Goal: Task Accomplishment & Management: Complete application form

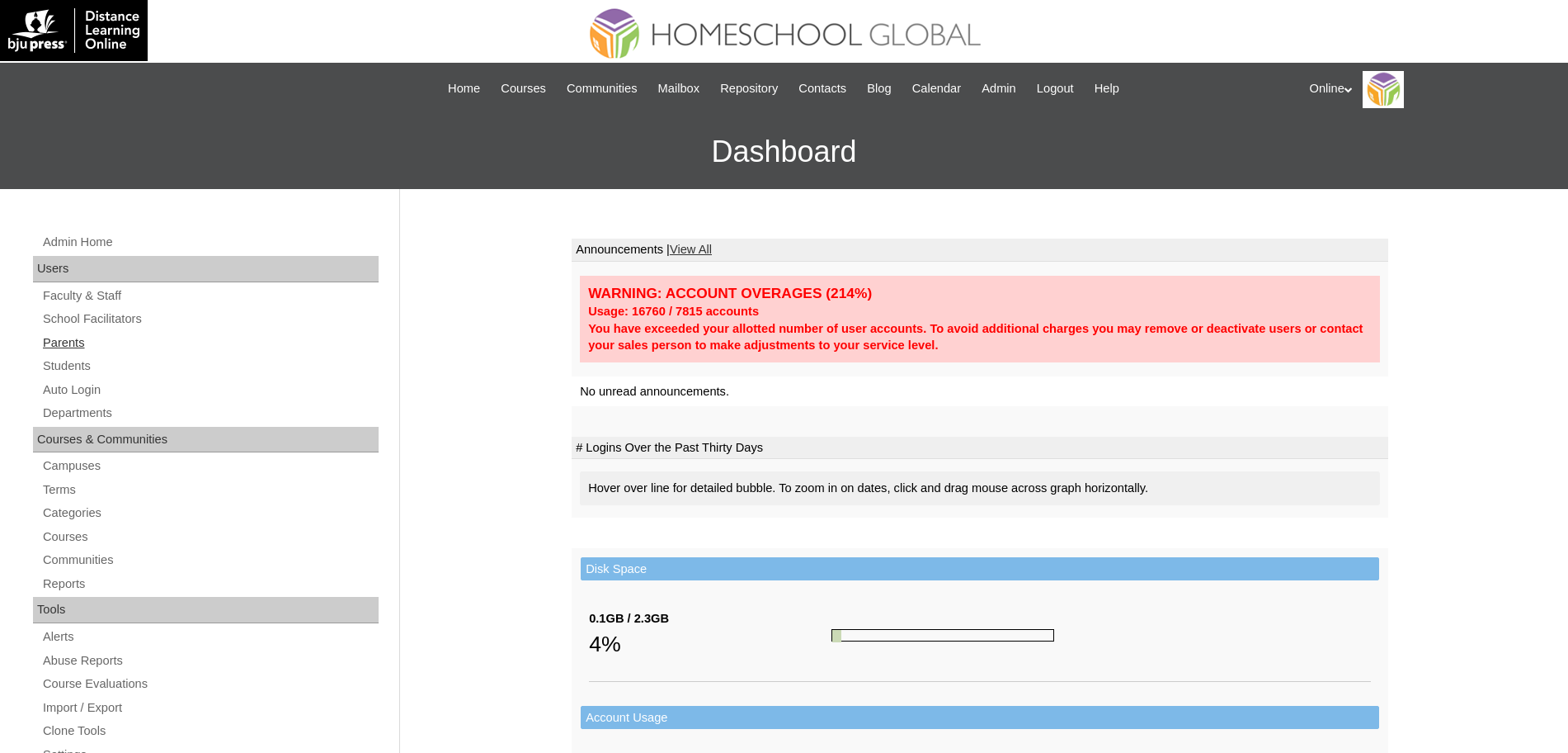
click at [58, 340] on link "Parents" at bounding box center [209, 342] width 338 height 20
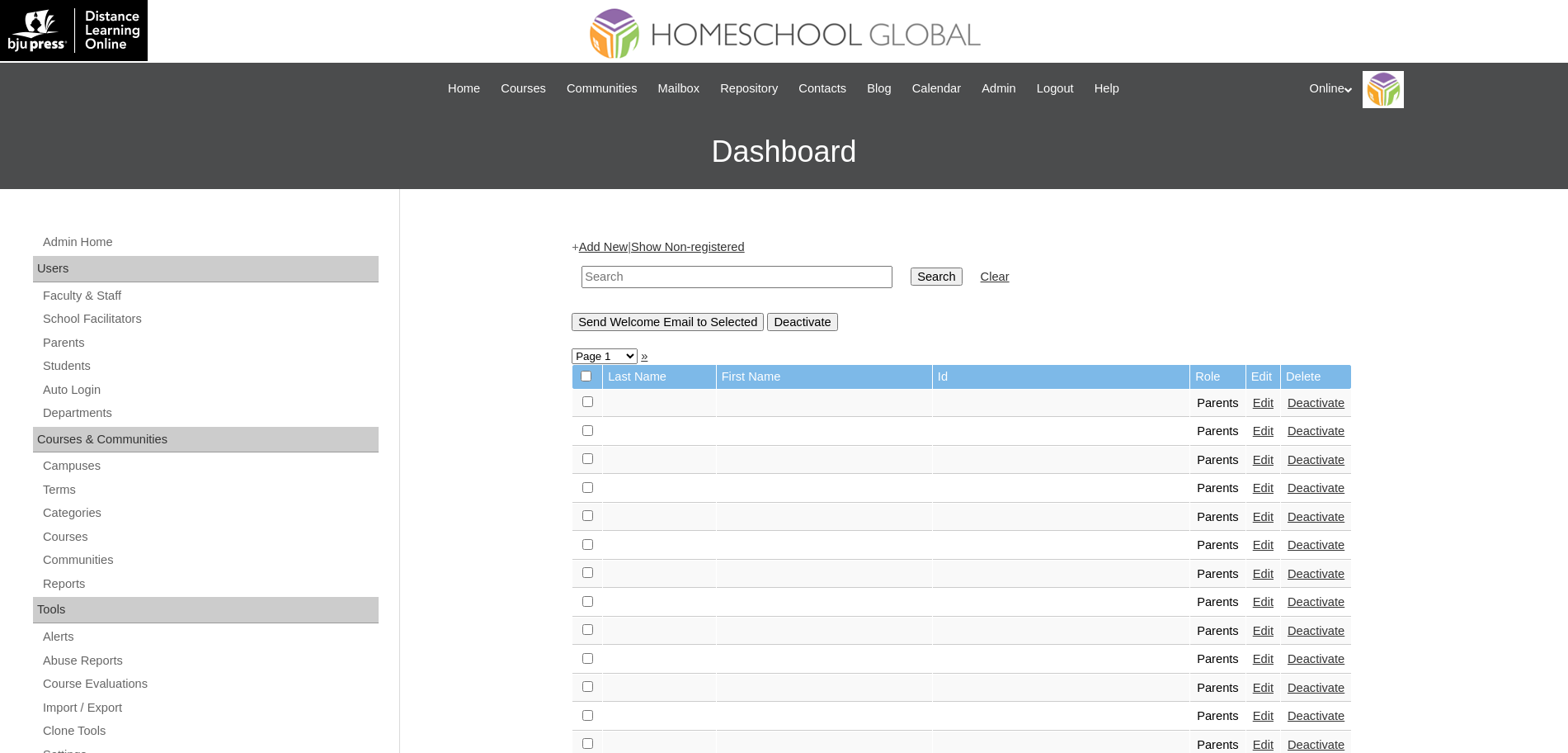
click at [667, 279] on input "text" at bounding box center [737, 276] width 311 height 22
type input "[PERSON_NAME]"
click at [911, 271] on input "Search" at bounding box center [935, 276] width 51 height 18
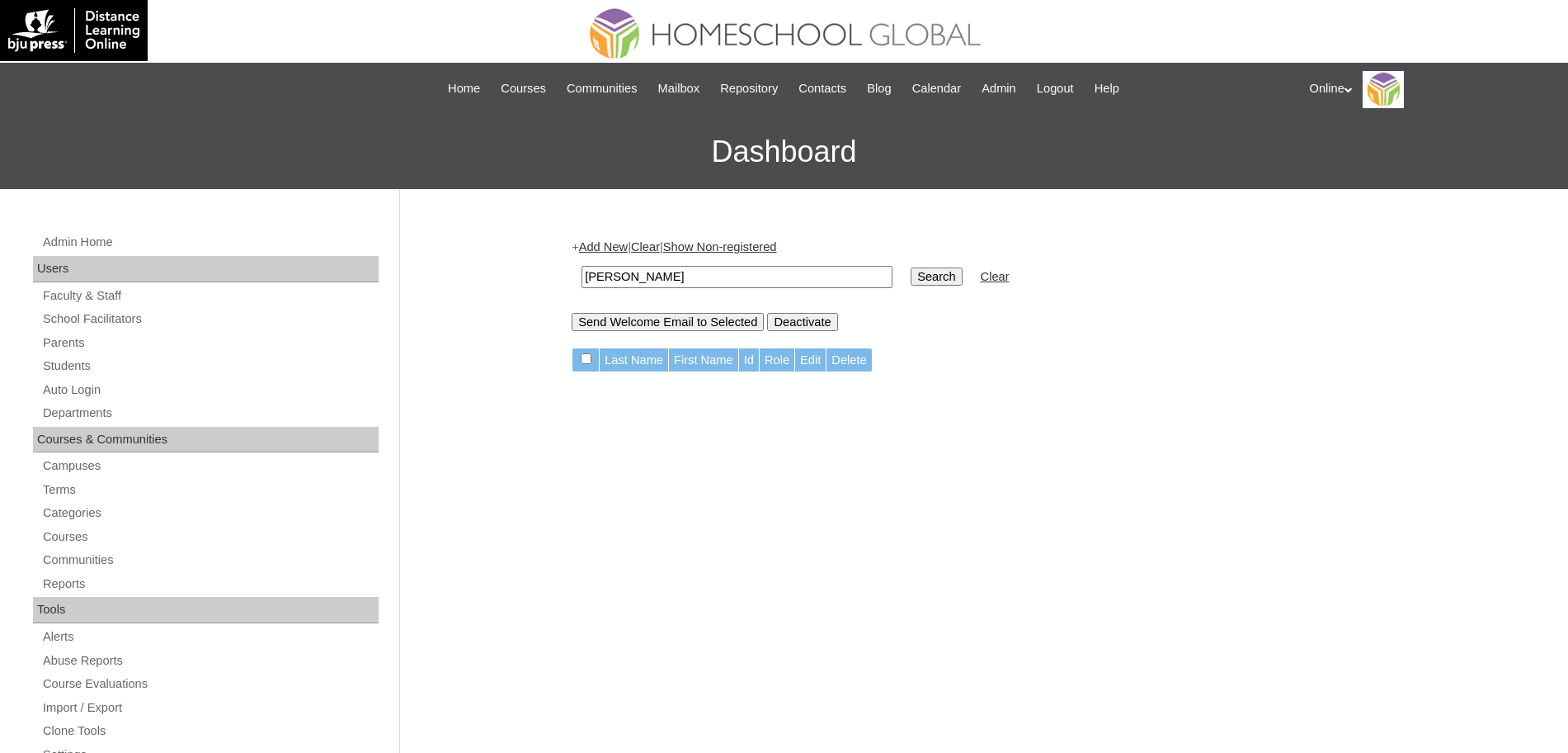
click at [640, 277] on input "[PERSON_NAME]" at bounding box center [737, 276] width 311 height 22
type input "cocuaco"
click at [911, 270] on input "Search" at bounding box center [935, 276] width 51 height 18
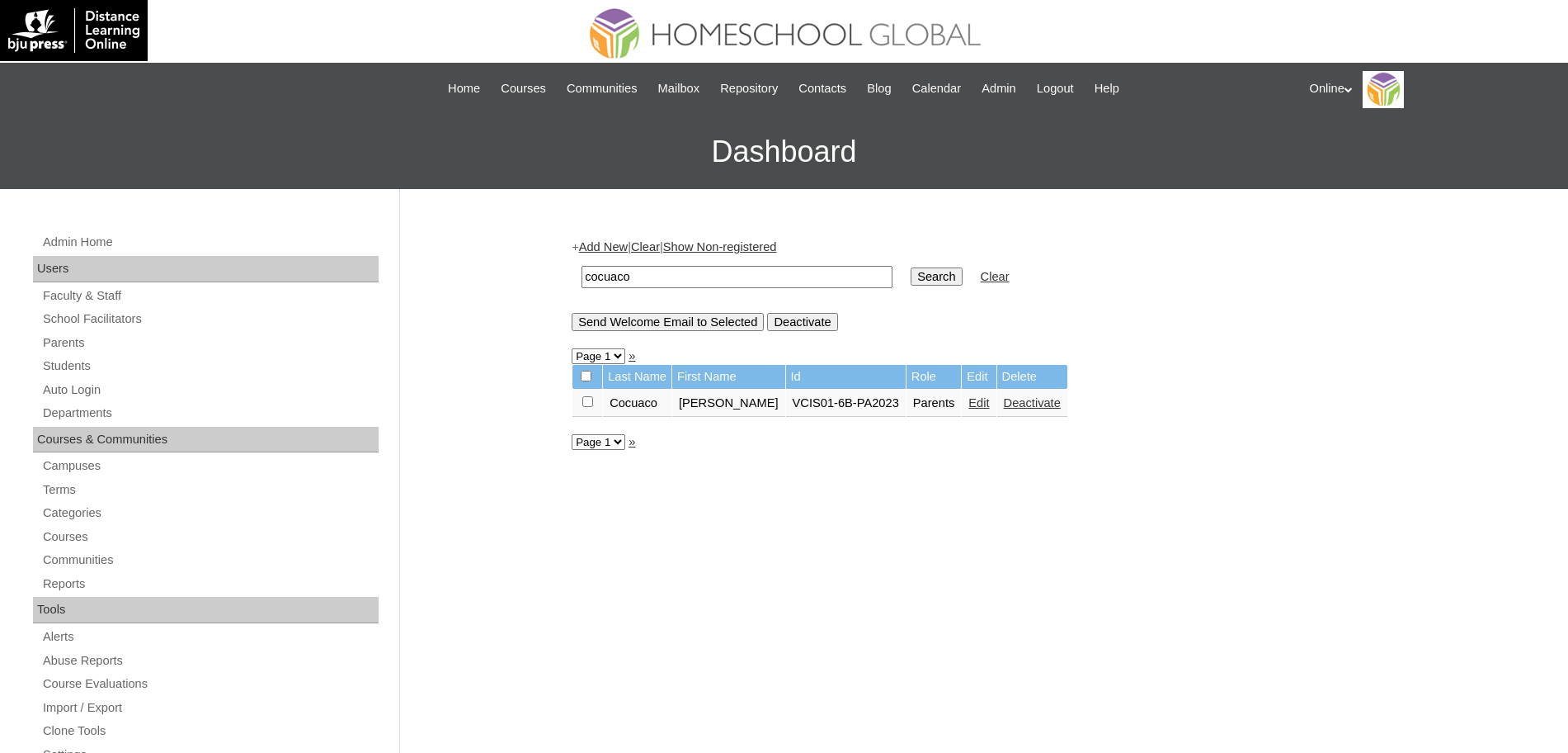
click at [968, 400] on link "Edit" at bounding box center [978, 403] width 20 height 13
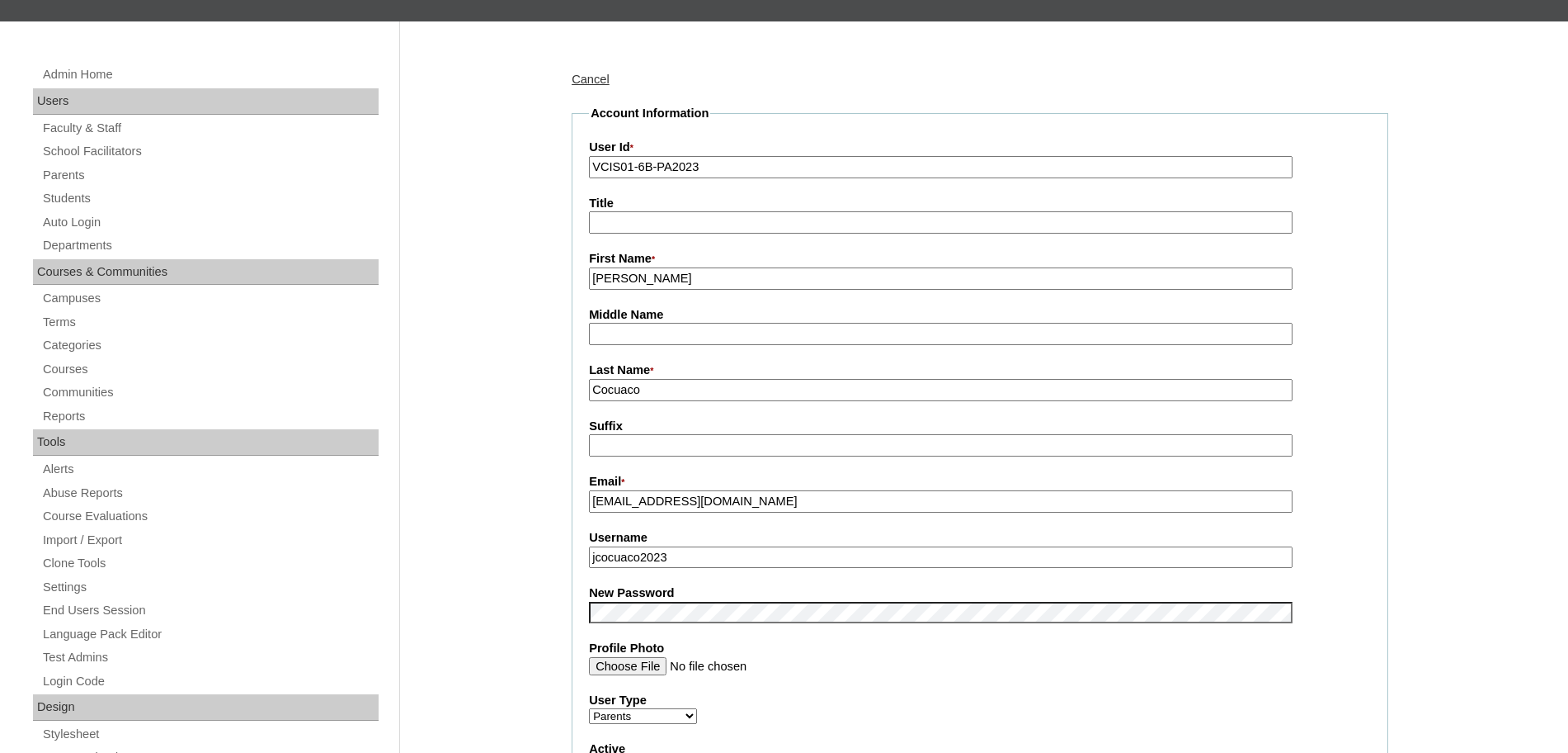
scroll to position [166, 0]
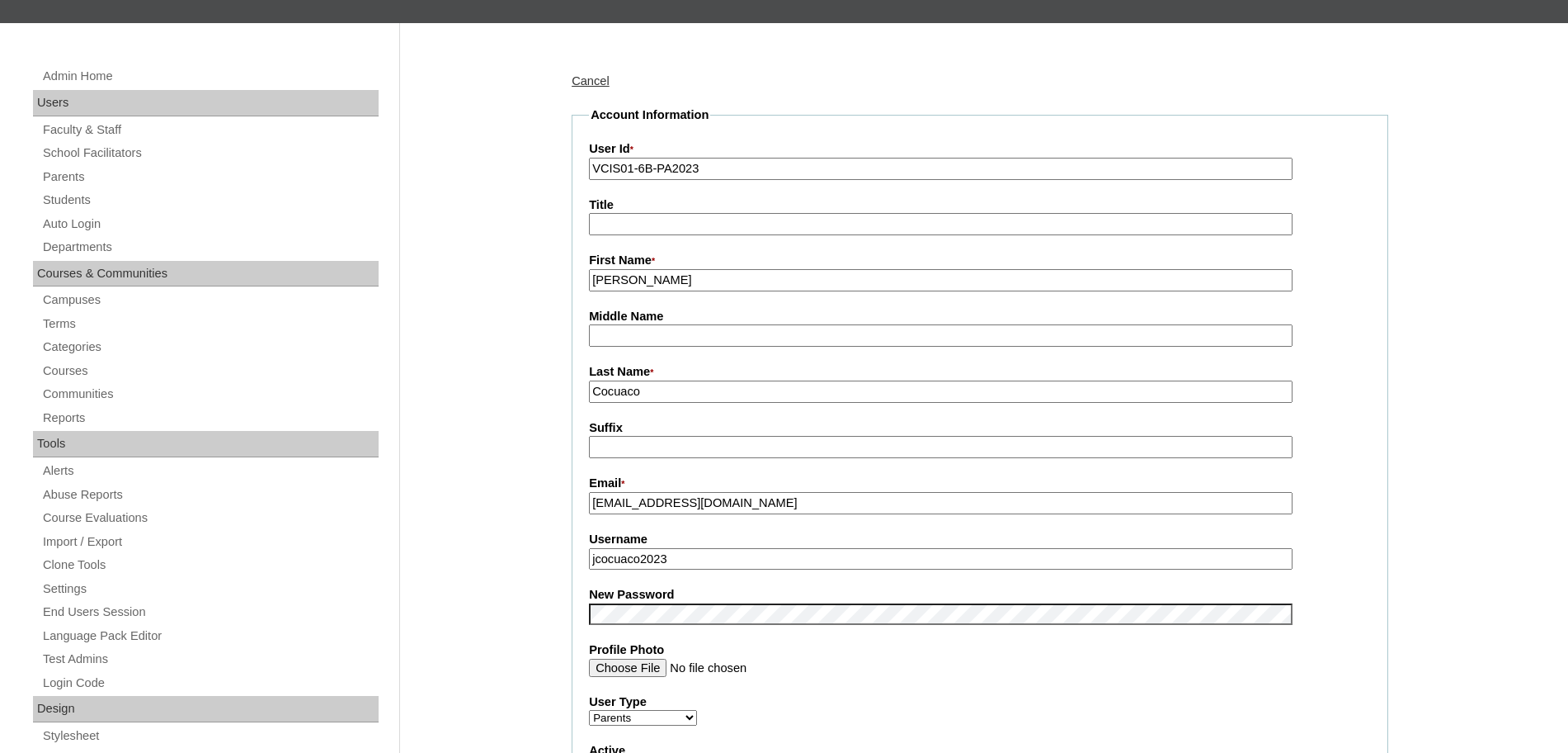
drag, startPoint x: 684, startPoint y: 281, endPoint x: 549, endPoint y: 277, distance: 135.1
click at [60, 173] on link "Parents" at bounding box center [209, 176] width 338 height 20
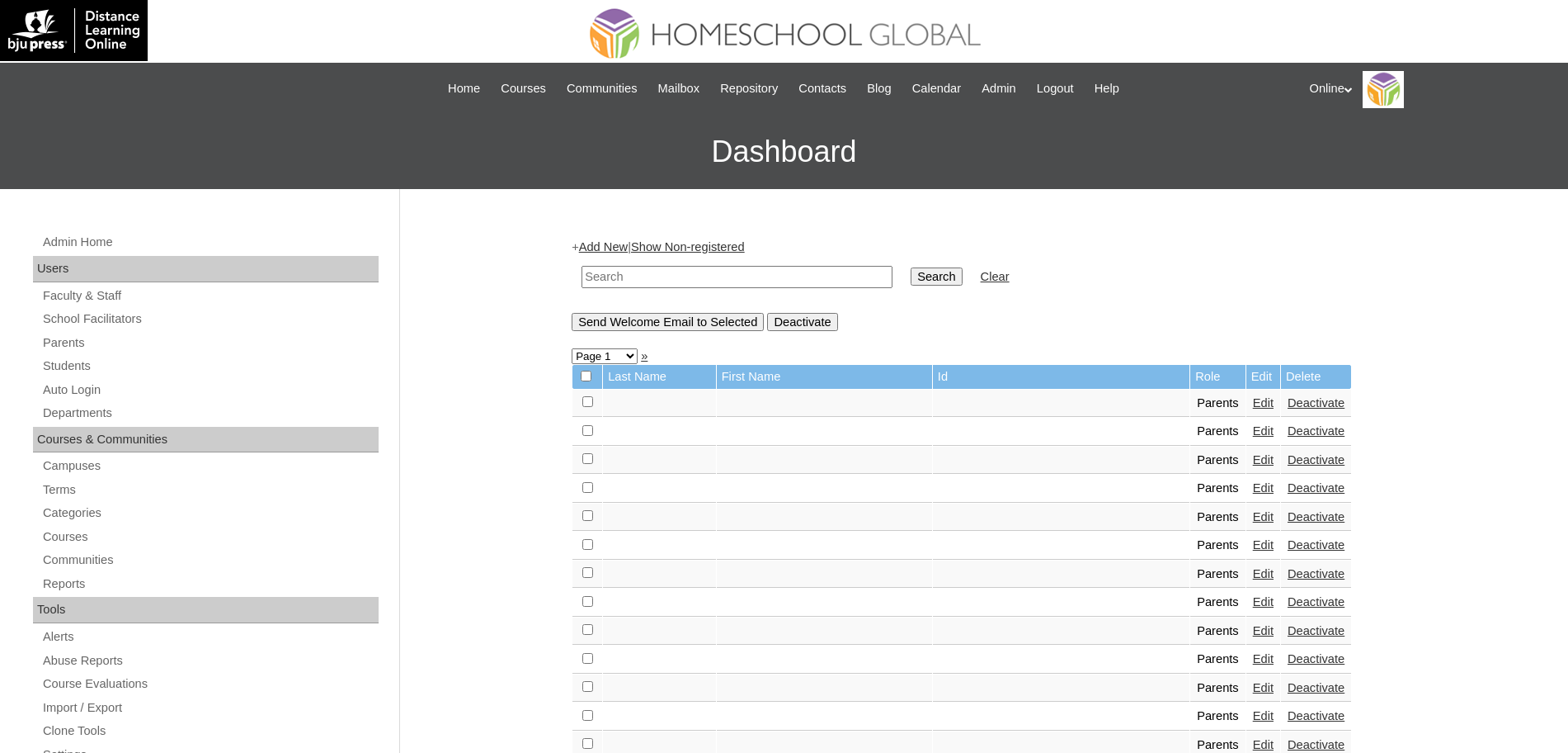
click at [608, 243] on link "Add New" at bounding box center [603, 246] width 49 height 13
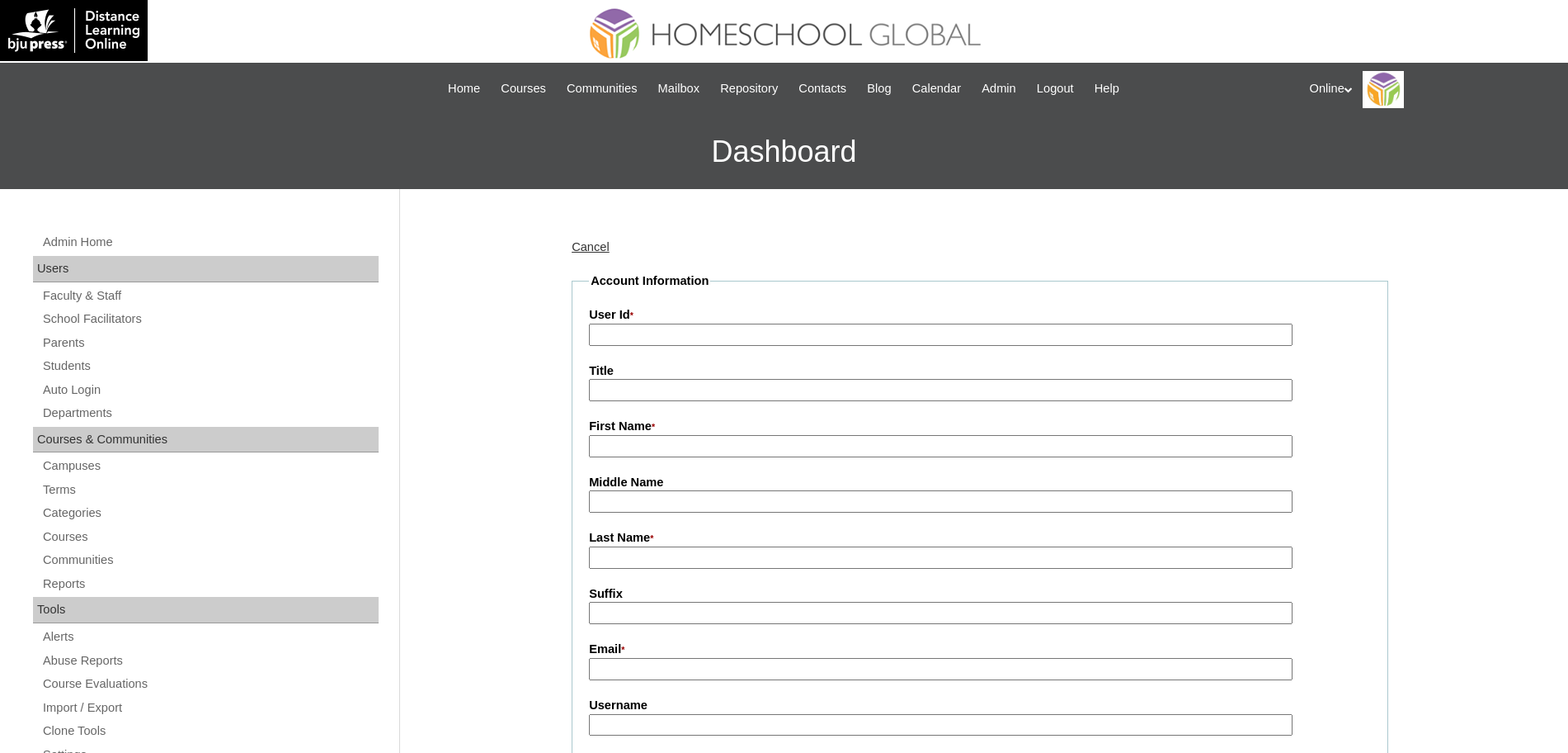
click at [649, 328] on input "User Id *" at bounding box center [941, 334] width 704 height 22
paste input "HGP0211-OACAD2025"
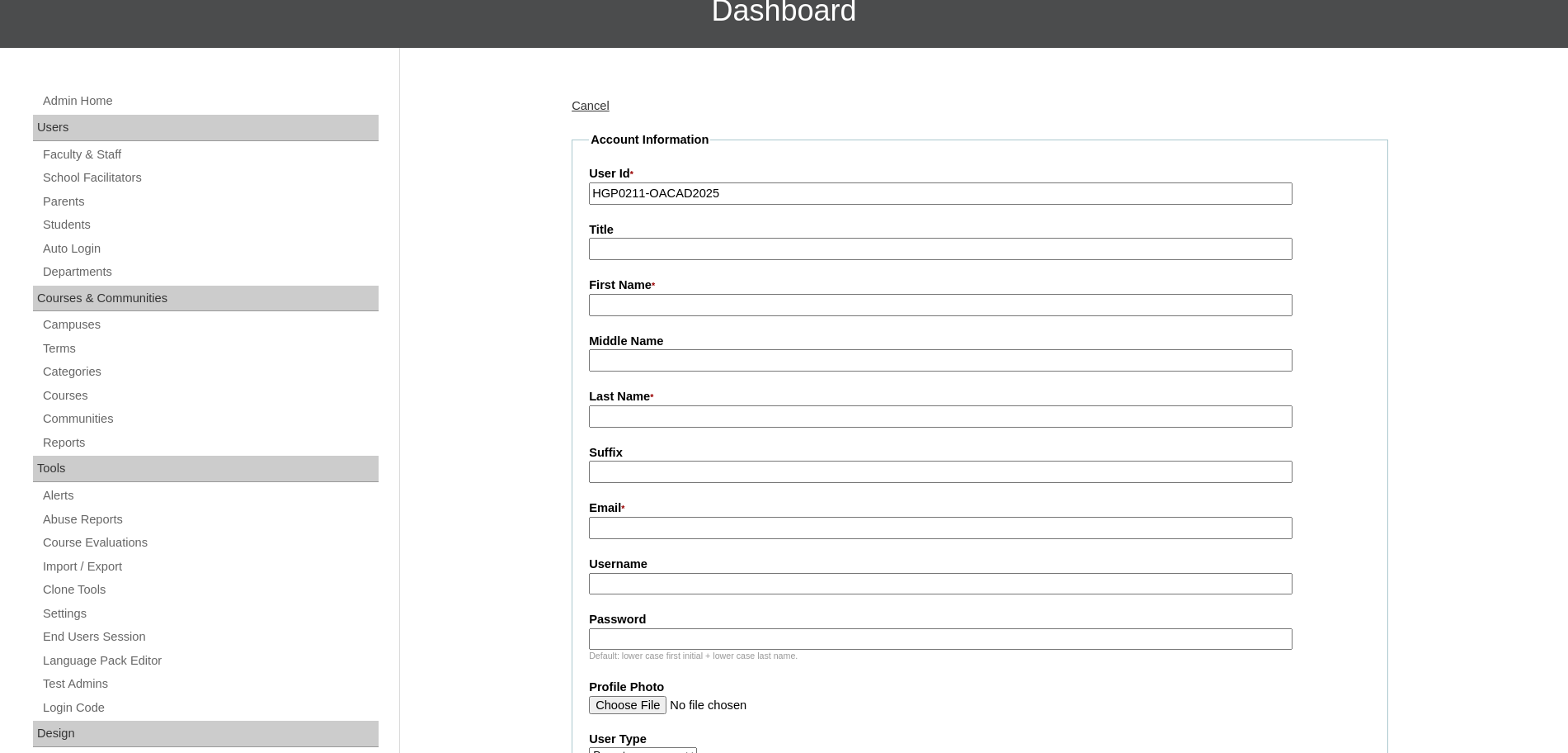
scroll to position [161, 0]
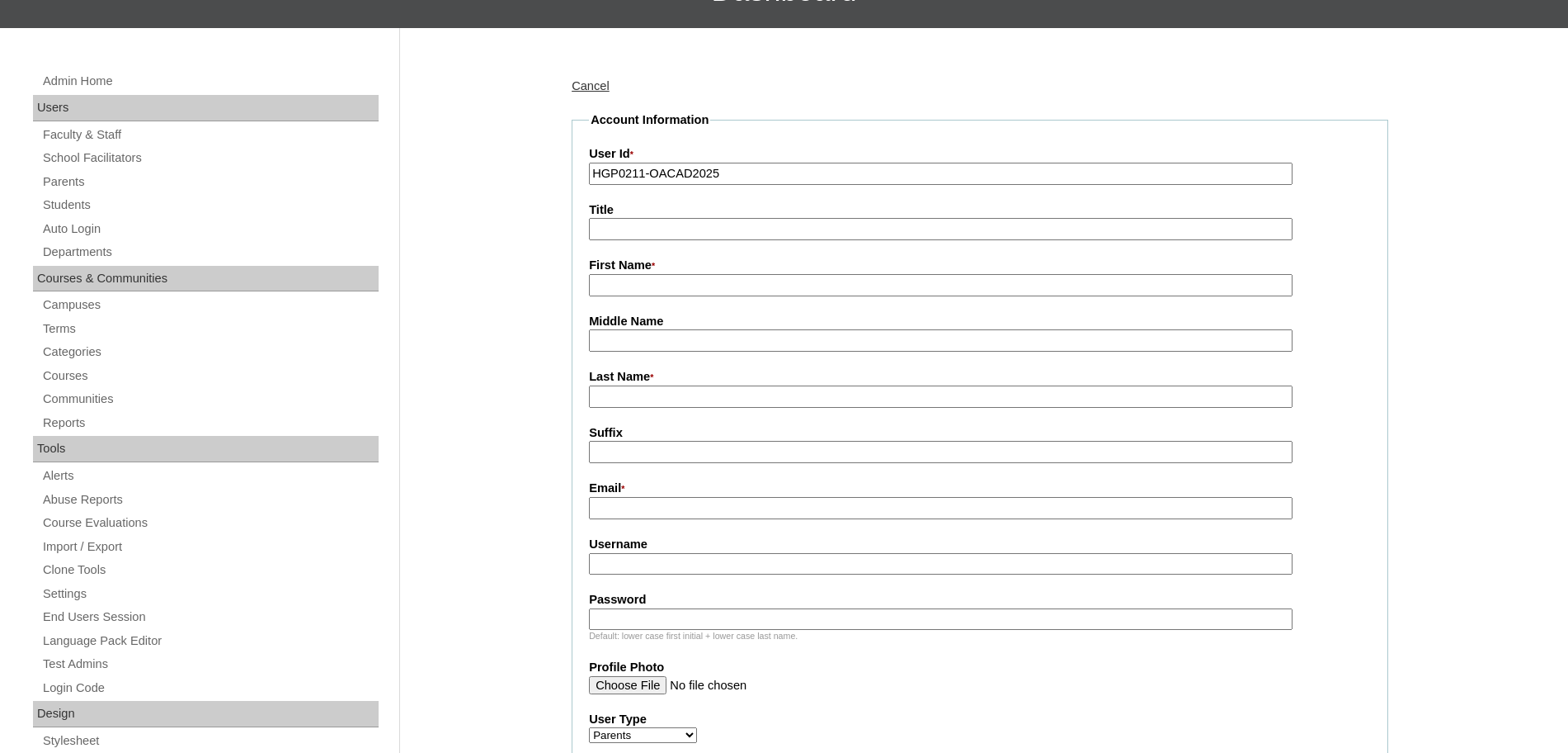
type input "HGP0211-OACAD2025"
click at [625, 292] on input "First Name *" at bounding box center [941, 284] width 704 height 22
paste input "Michael Paul Cocuaco"
type input "Michael Paul"
click at [635, 404] on input "Last Name *" at bounding box center [941, 396] width 704 height 22
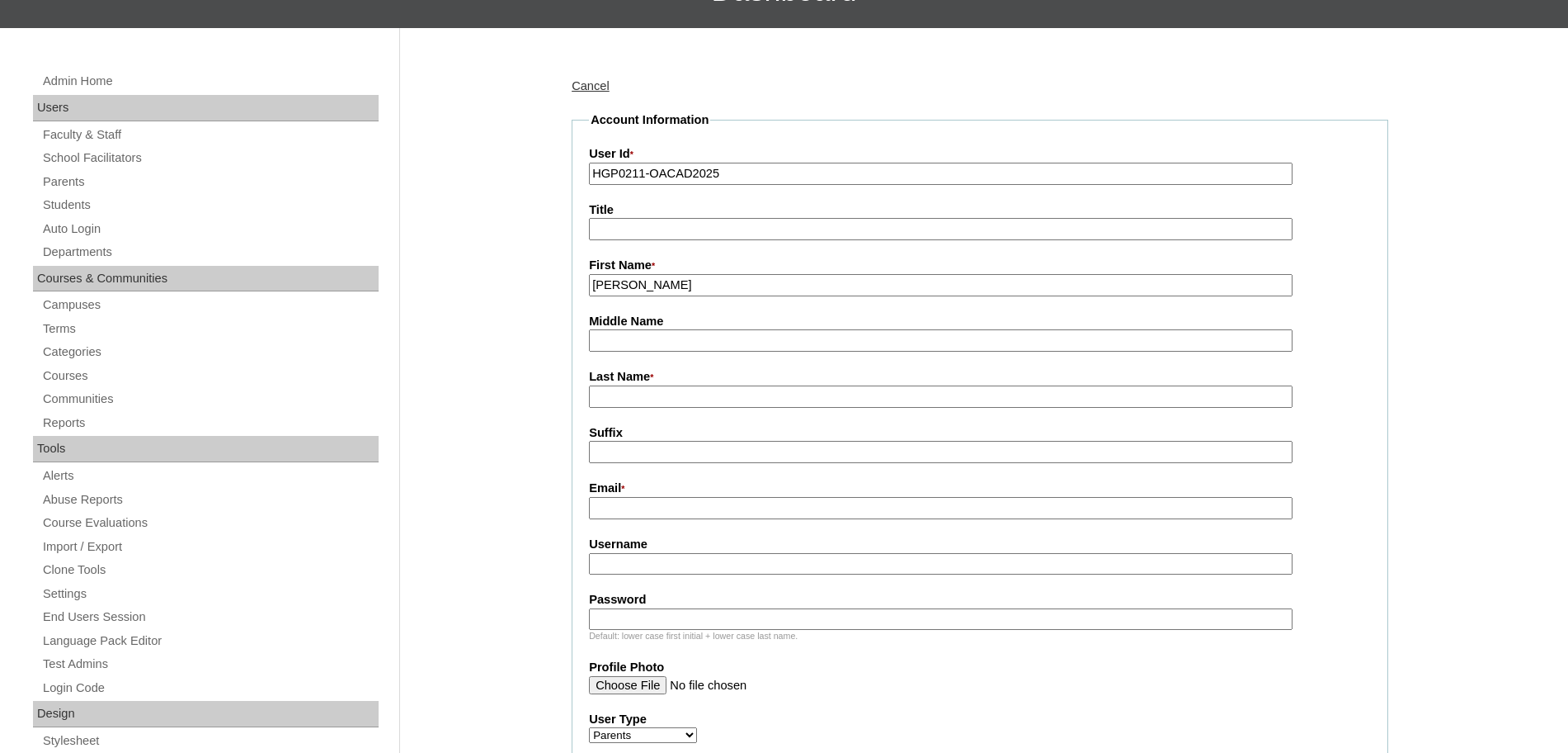
paste input "Cocuaco"
click at [597, 397] on input "Cocuaco" at bounding box center [941, 396] width 704 height 22
type input "Cocuaco"
click at [642, 512] on input "Email *" at bounding box center [941, 507] width 704 height 22
paste input "michaelcocuaco@gmail.com"
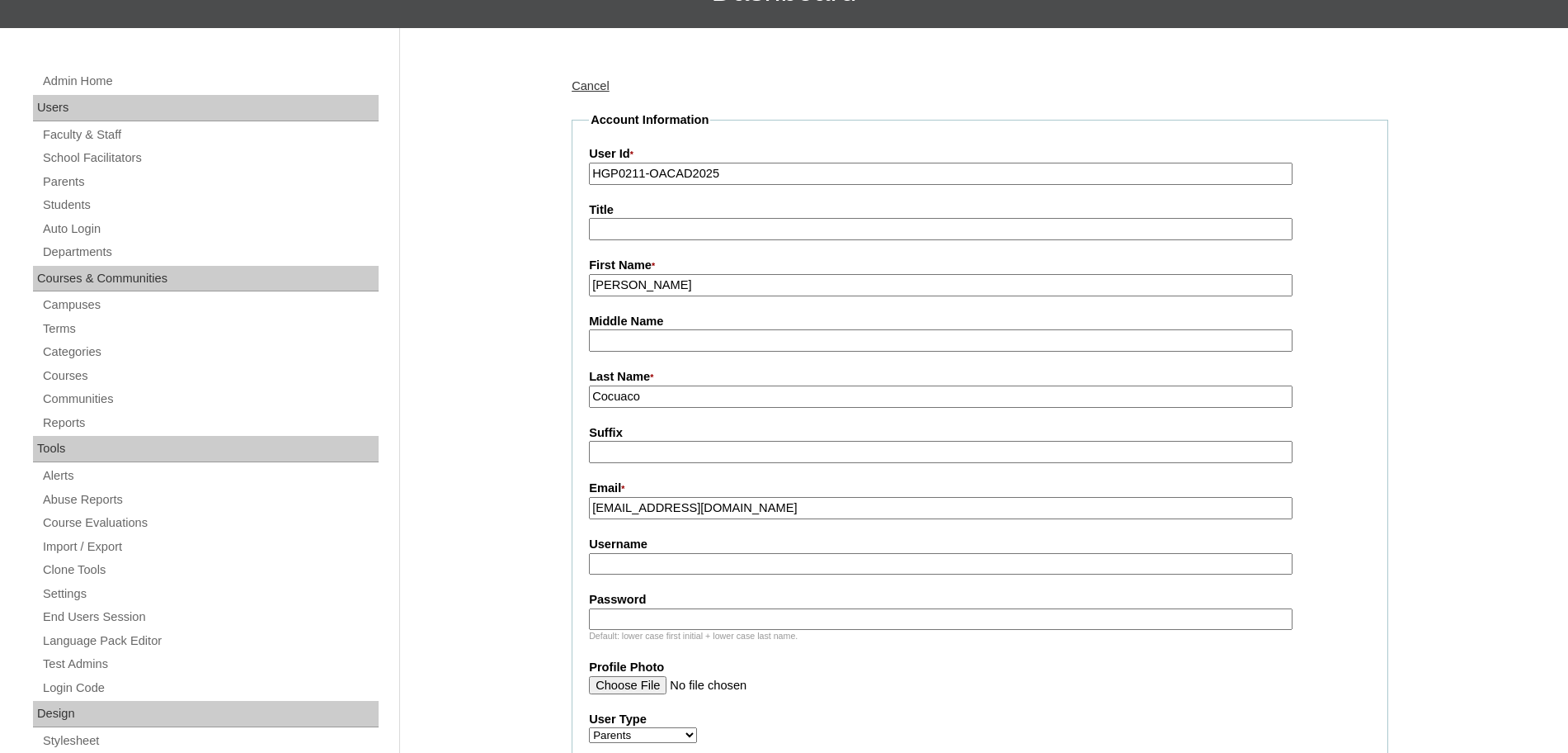
type input "michaelcocuaco@gmail.com"
click at [680, 567] on input "Username" at bounding box center [941, 563] width 704 height 22
paste input "mcocuaco2025 Sxcq4f"
type input "mcocuaco2025"
click at [618, 625] on input "Password" at bounding box center [941, 618] width 704 height 22
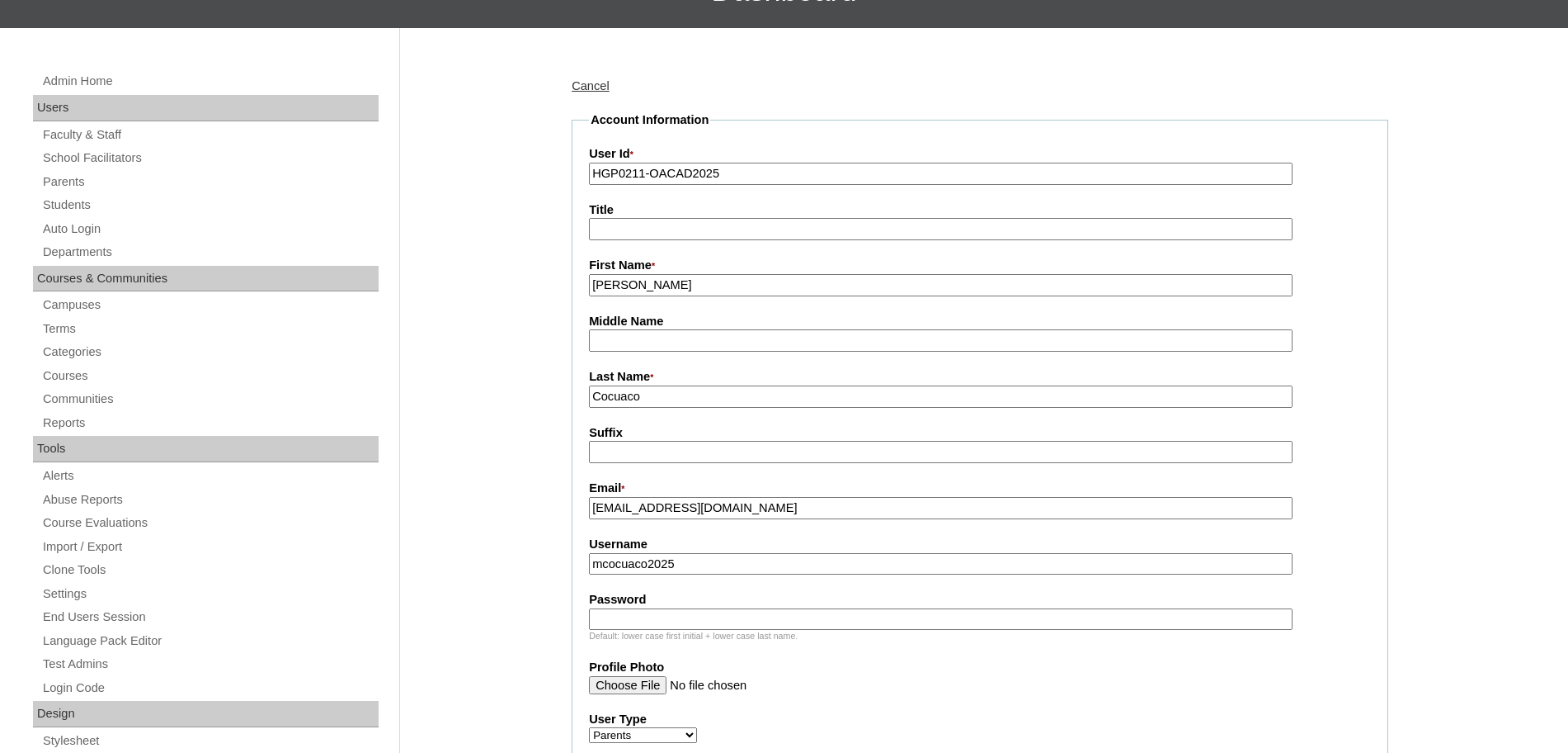
paste input "Sxcq4f"
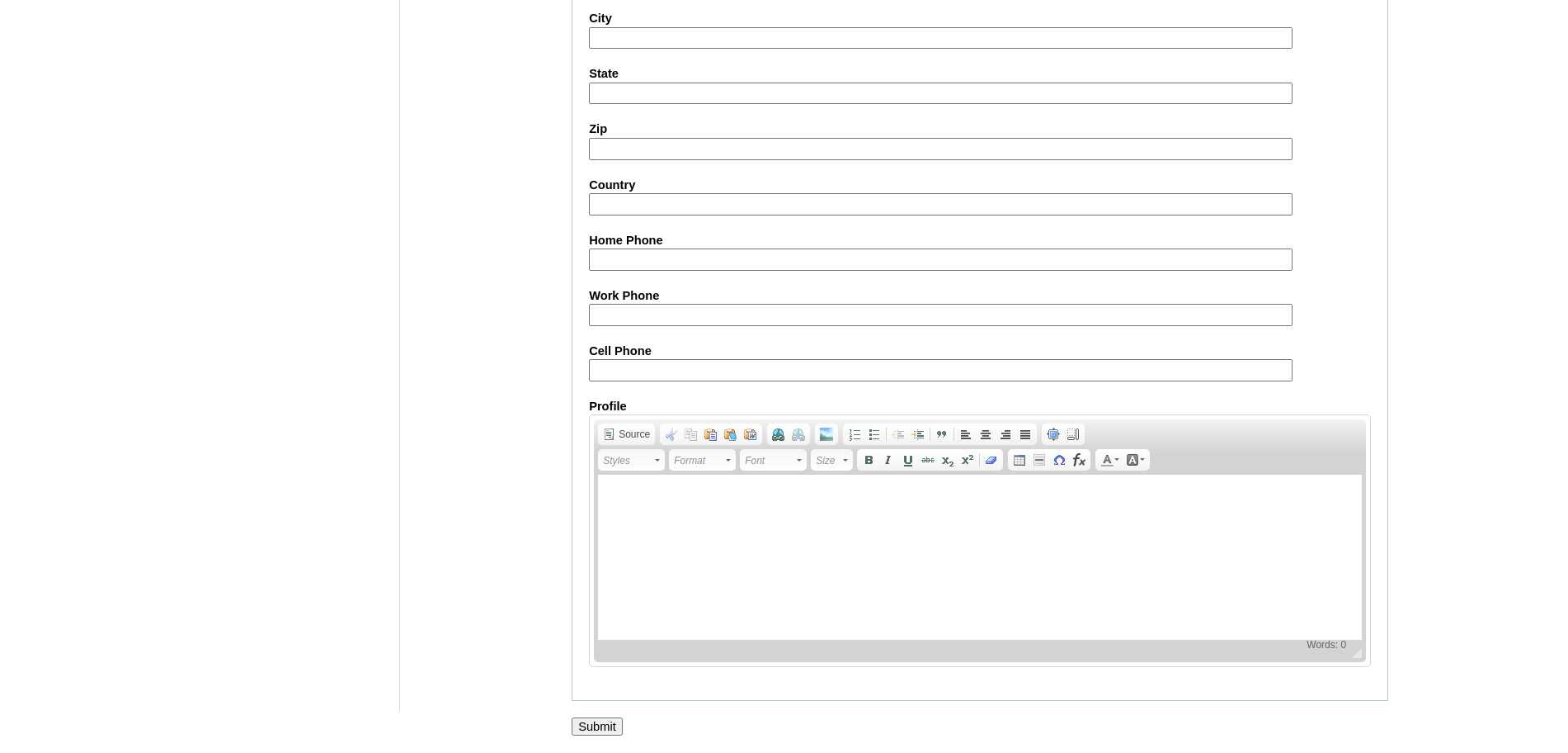
scroll to position [1477, 0]
type input "Sxcq4f"
click at [605, 725] on input "Submit" at bounding box center [597, 726] width 51 height 18
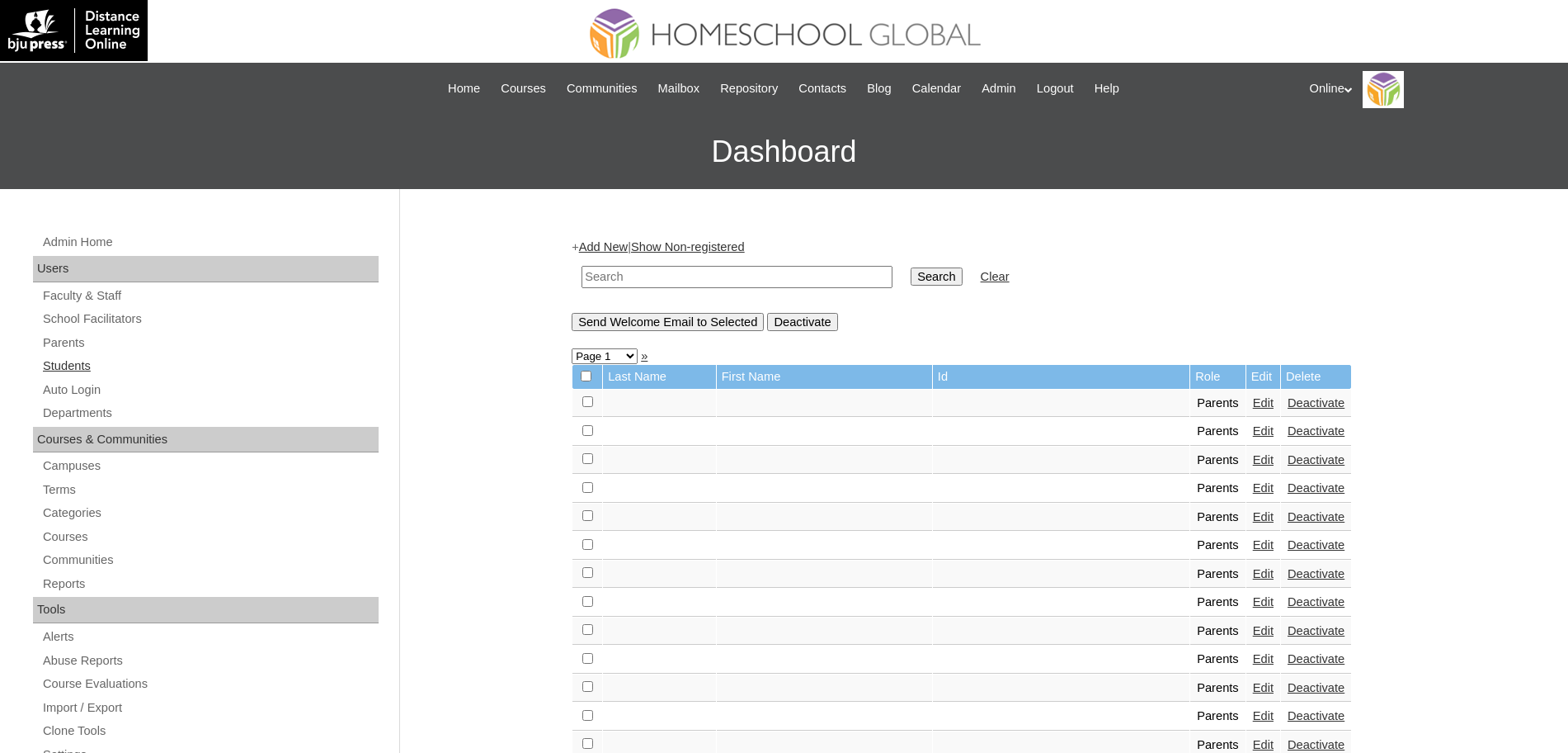
click at [69, 360] on link "Students" at bounding box center [209, 365] width 338 height 20
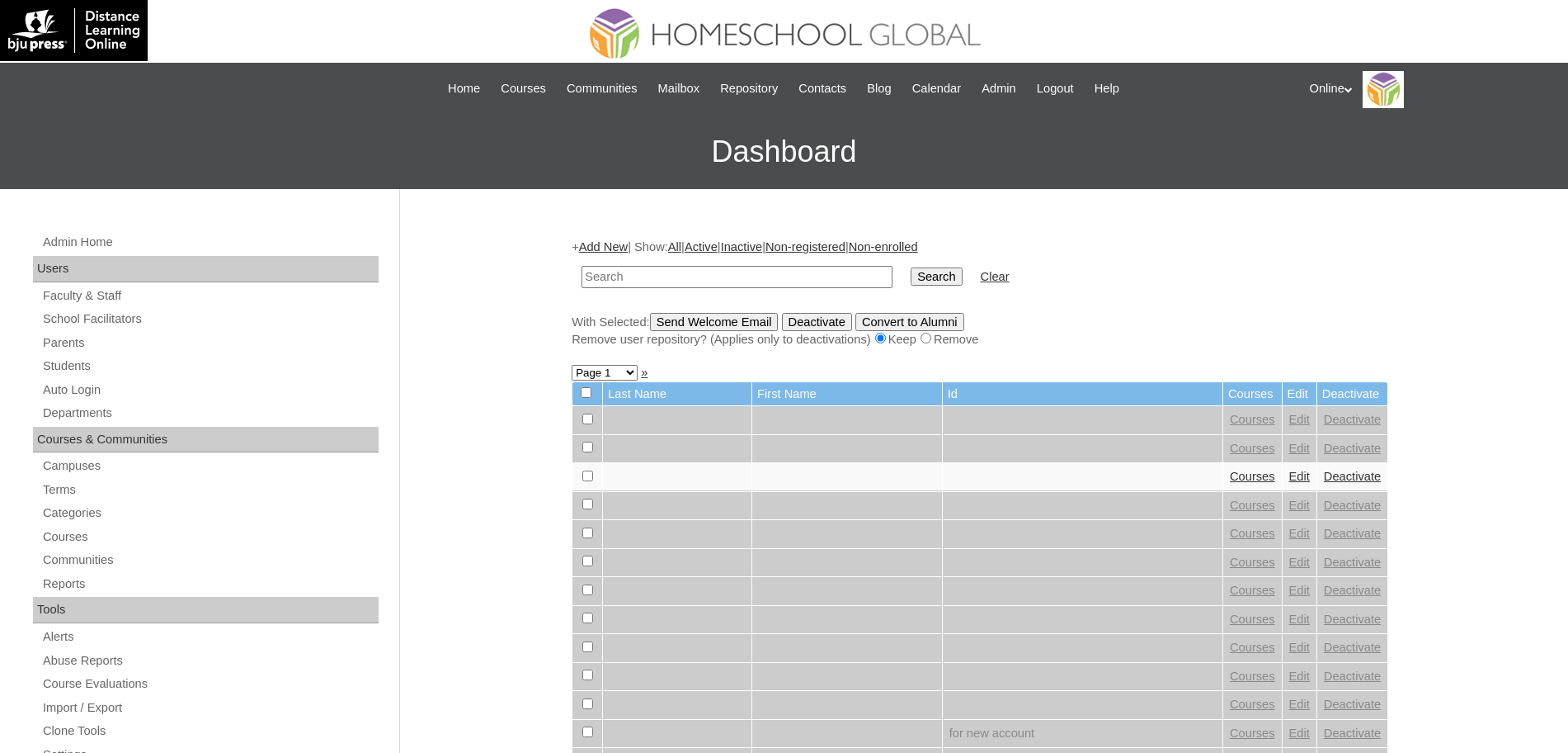
click at [612, 247] on link "Add New" at bounding box center [603, 246] width 49 height 13
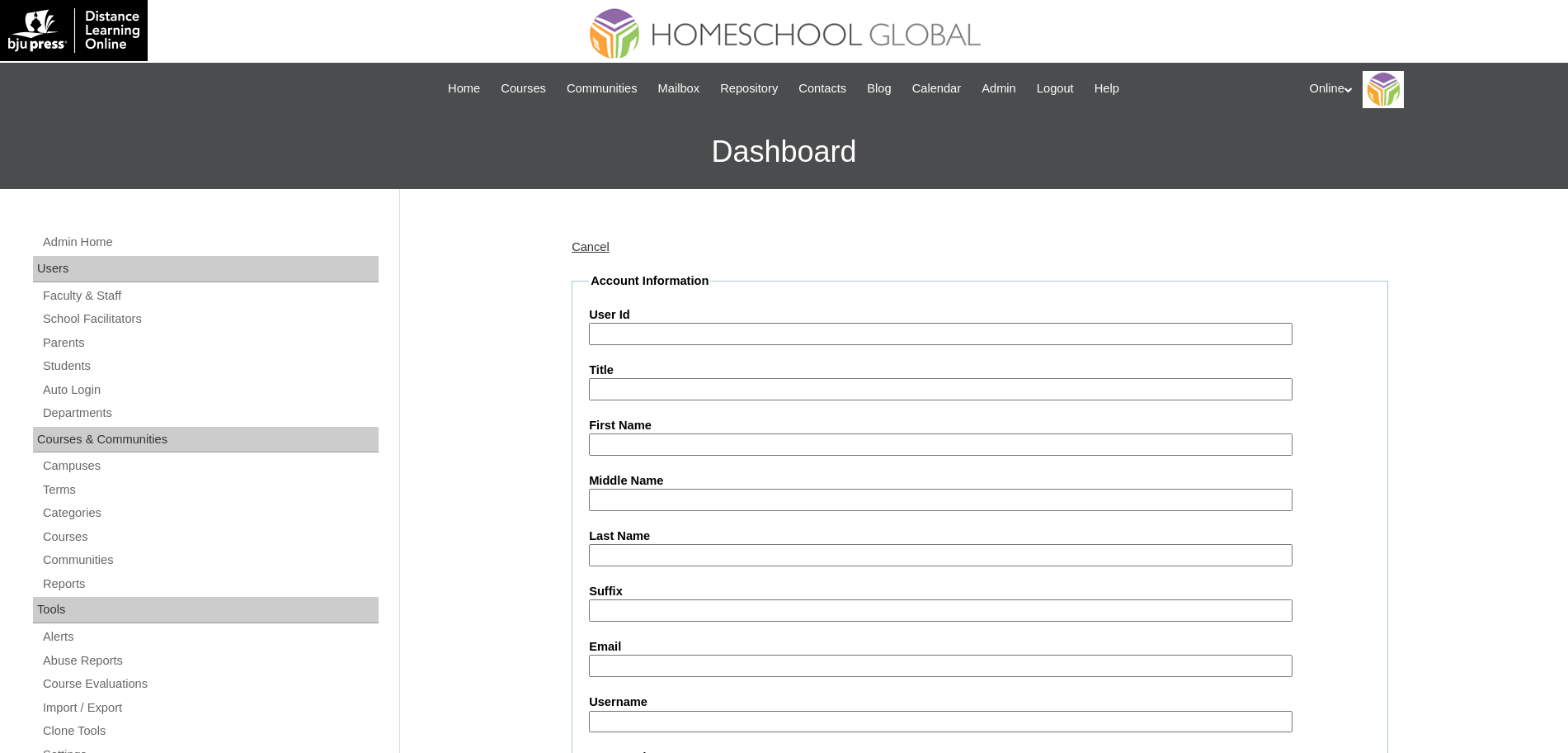
click at [622, 331] on input "User Id" at bounding box center [941, 333] width 704 height 22
paste input "HG257OACAD2025"
type input "HG257OACAD2025"
click at [655, 444] on input "First Name" at bounding box center [941, 444] width 704 height 22
paste input "Mishca Jadynn"
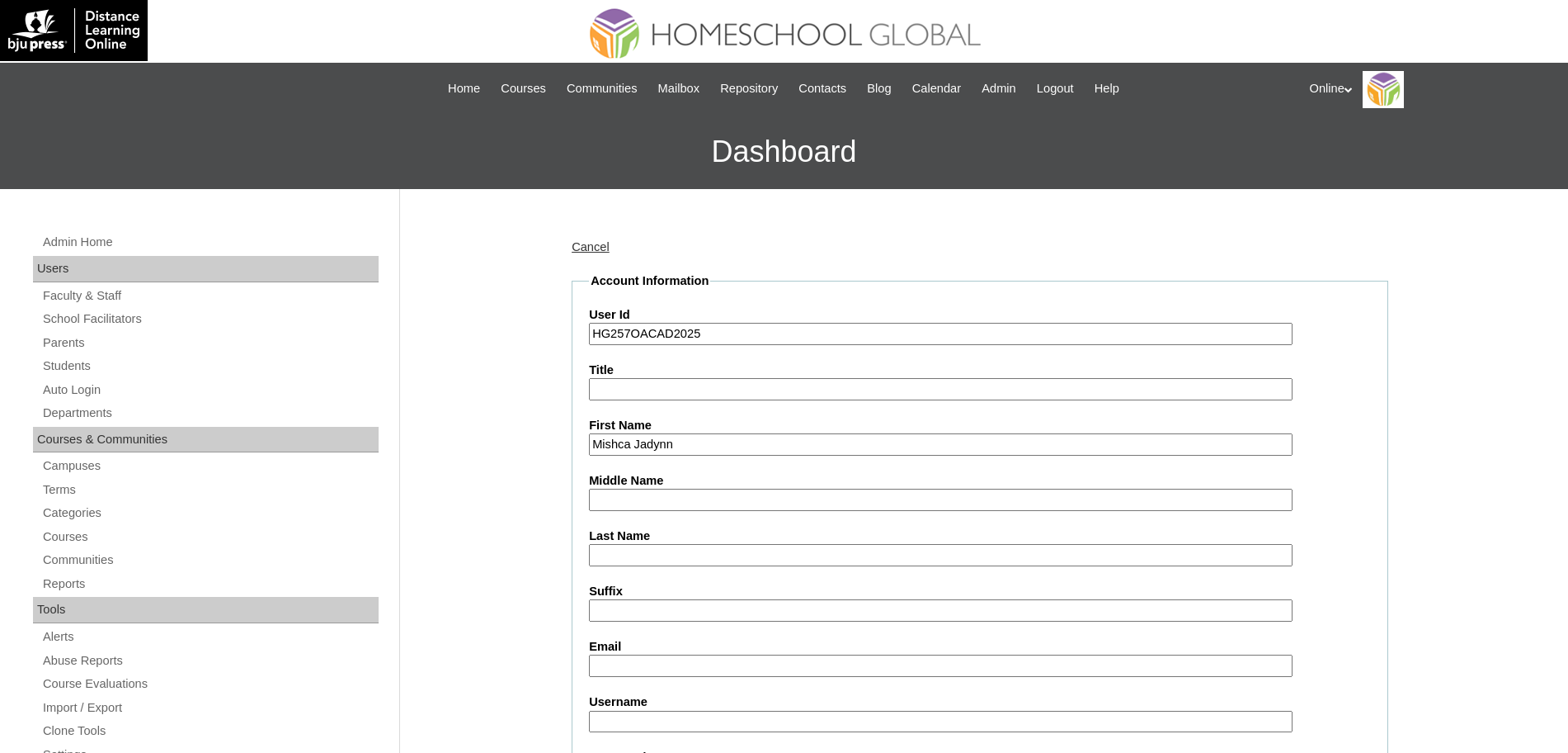
type input "Mishca Jadynn"
click at [657, 501] on input "Middle Name" at bounding box center [941, 499] width 704 height 22
type input "Caspe"
click at [655, 552] on input "Last Name" at bounding box center [941, 554] width 704 height 22
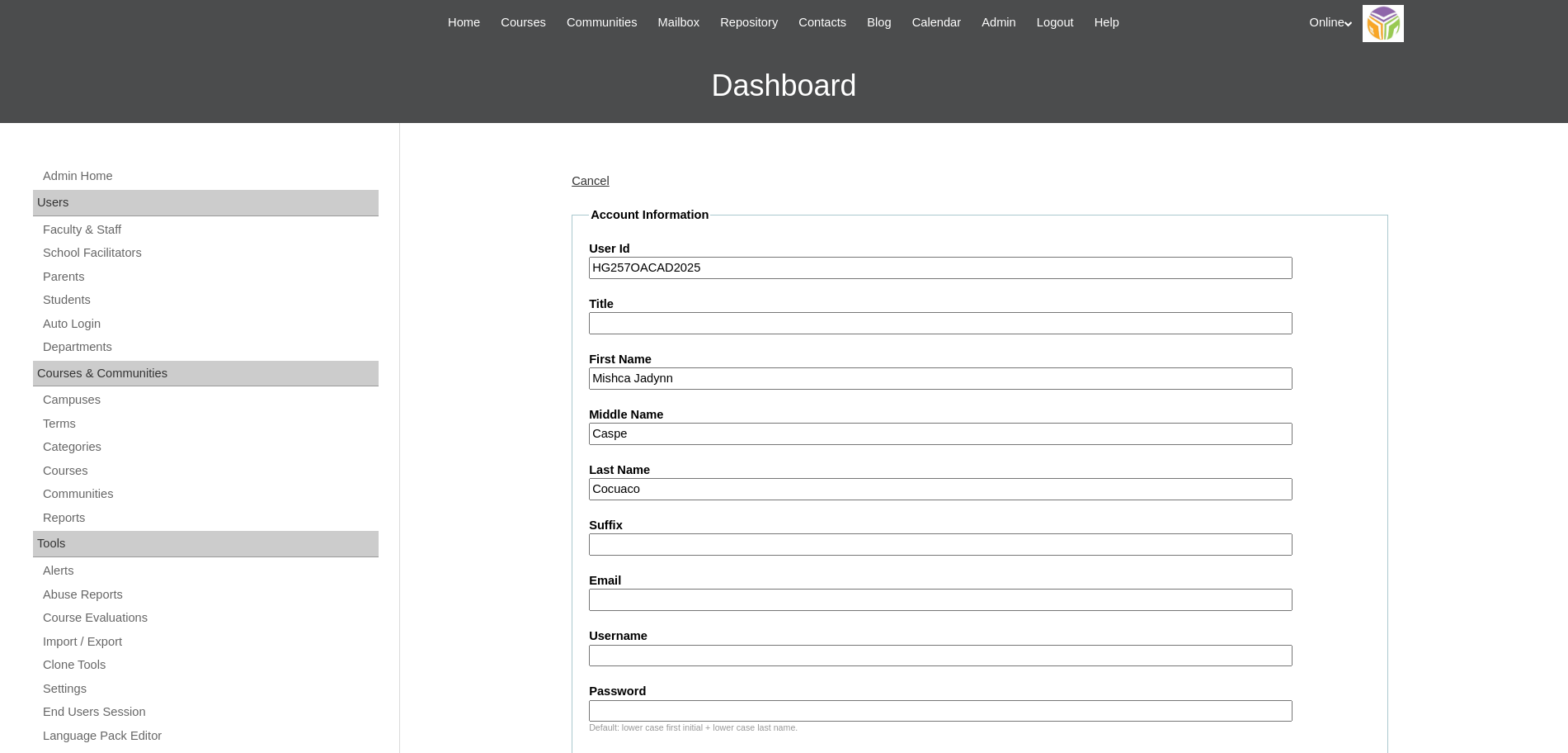
scroll to position [67, 0]
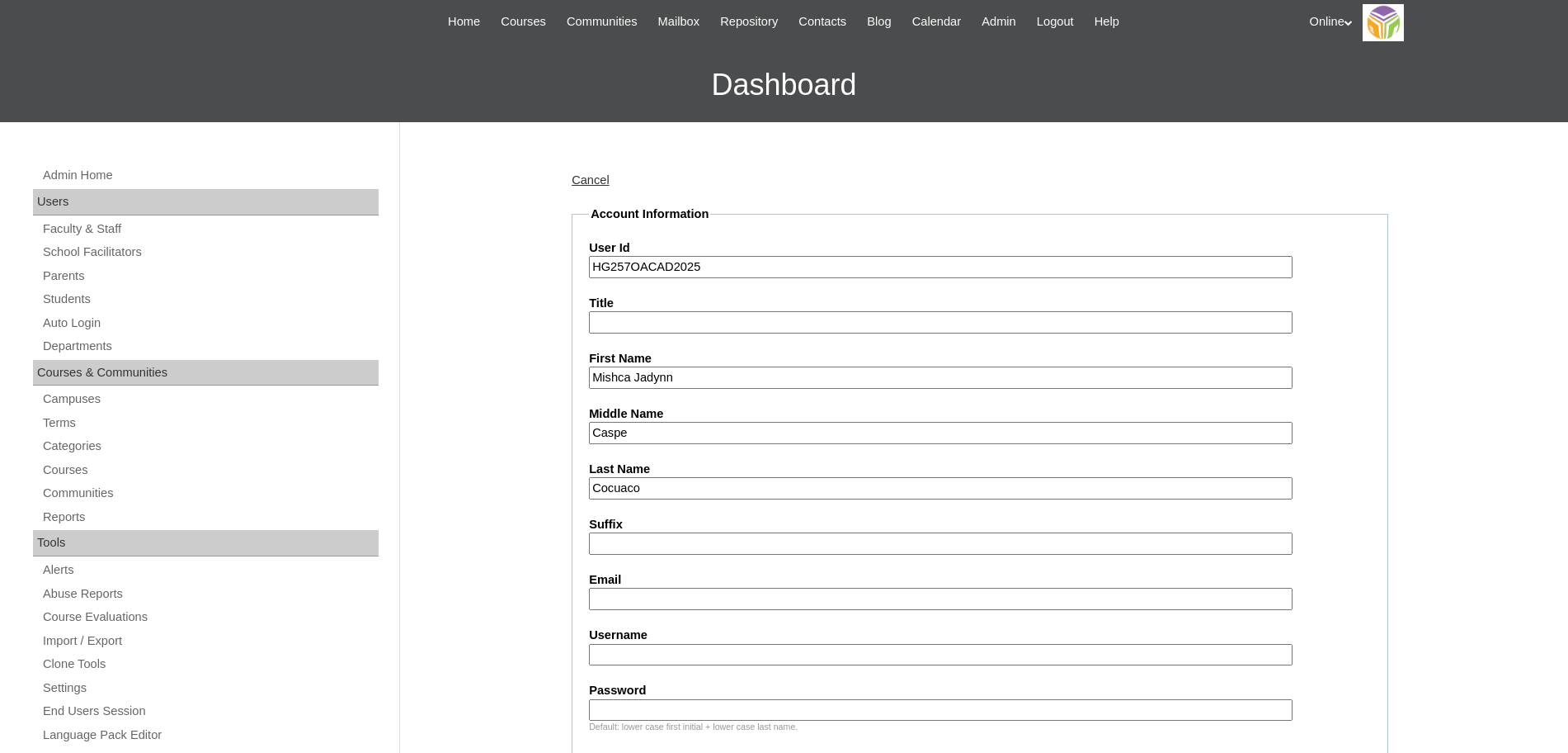
type input "Cocuaco"
click at [650, 597] on input "Email" at bounding box center [941, 598] width 704 height 22
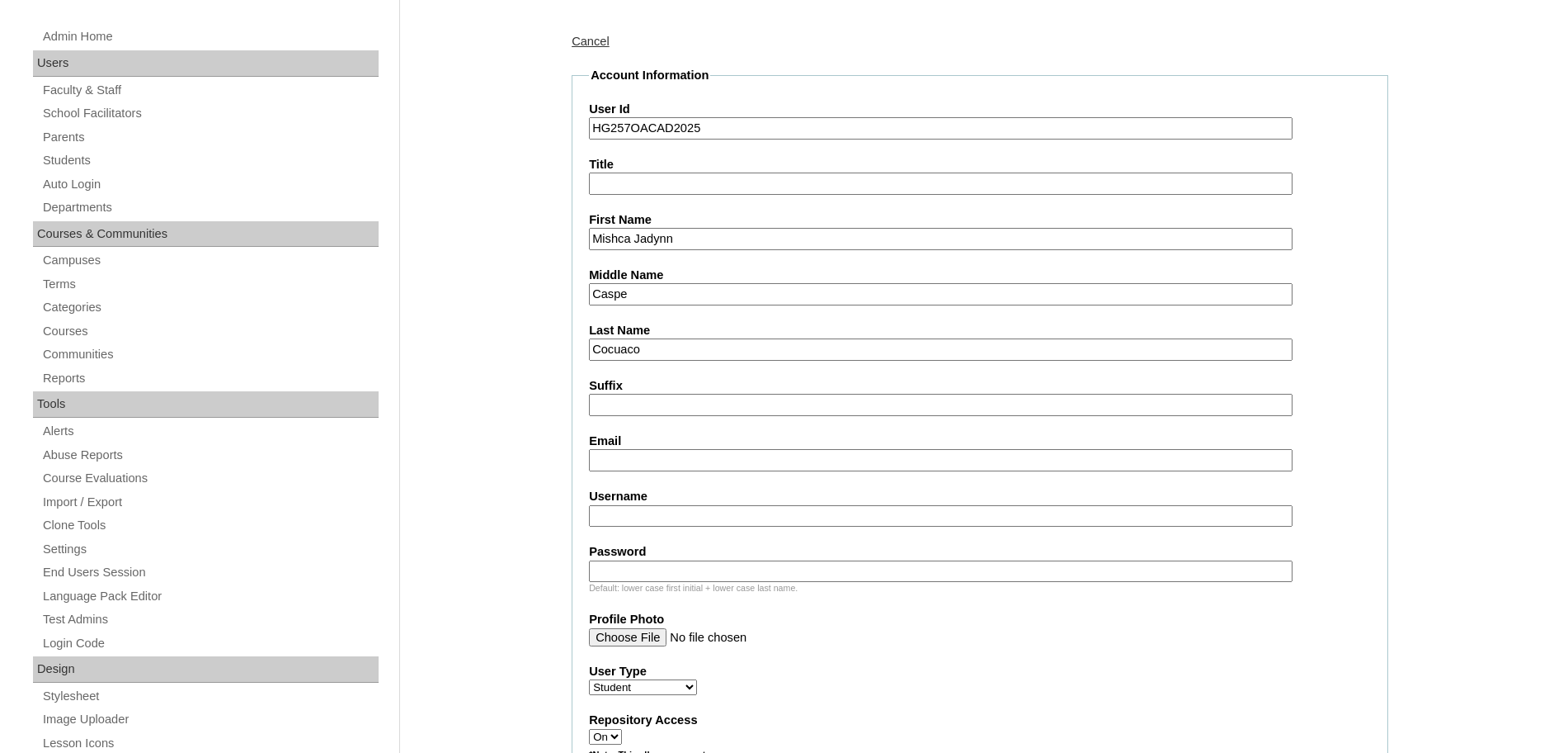
scroll to position [207, 0]
paste input "michaelcocuaco@gmail.com"
type input "michaelcocuaco@gmail.com"
click at [704, 514] on input "Username" at bounding box center [941, 514] width 704 height 22
paste input "mischa.cocuaco2025 bKLmu5"
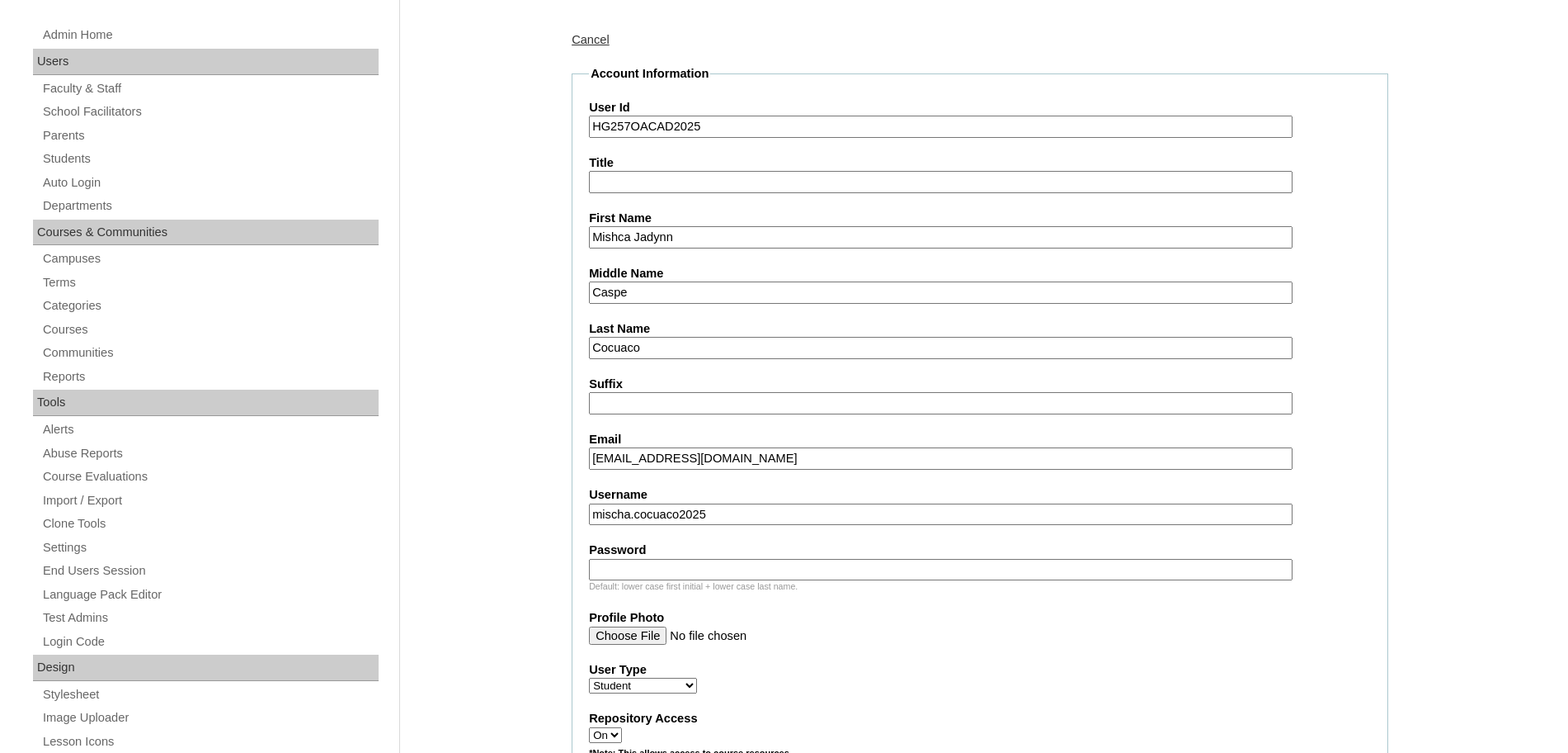
type input "mischa.cocuaco2025"
click at [692, 571] on input "Password" at bounding box center [941, 569] width 704 height 22
paste input "bKLmu5"
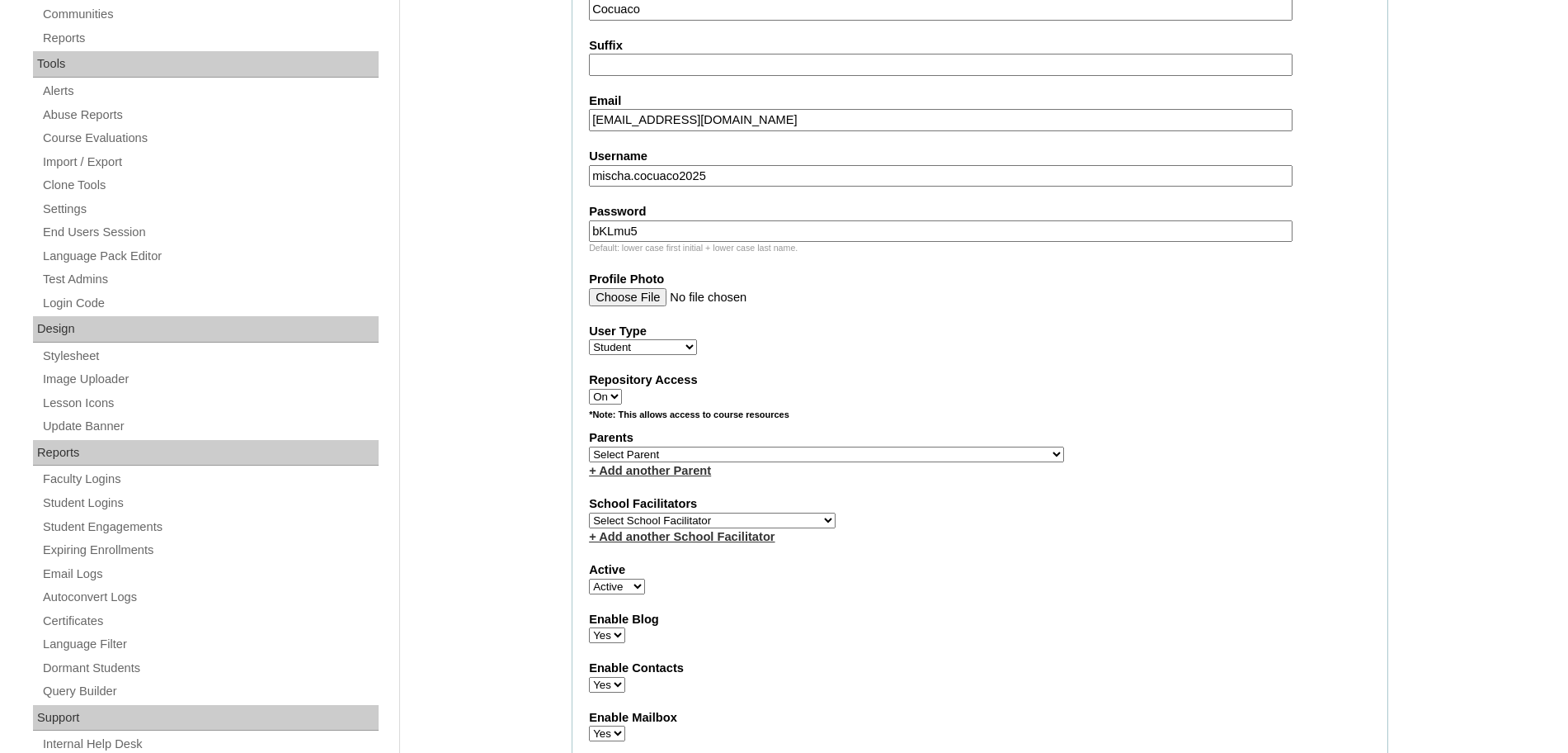
scroll to position [547, 0]
type input "bKLmu5"
click at [668, 457] on select "Select Parent , , , , , , , , , , , , , , , , , , , , , , , , , , , , , , , , ,…" at bounding box center [826, 453] width 475 height 16
select select "43904"
click at [589, 445] on select "Select Parent , , , , , , , , , , , , , , , , , , , , , , , , , , , , , , , , ,…" at bounding box center [826, 453] width 475 height 16
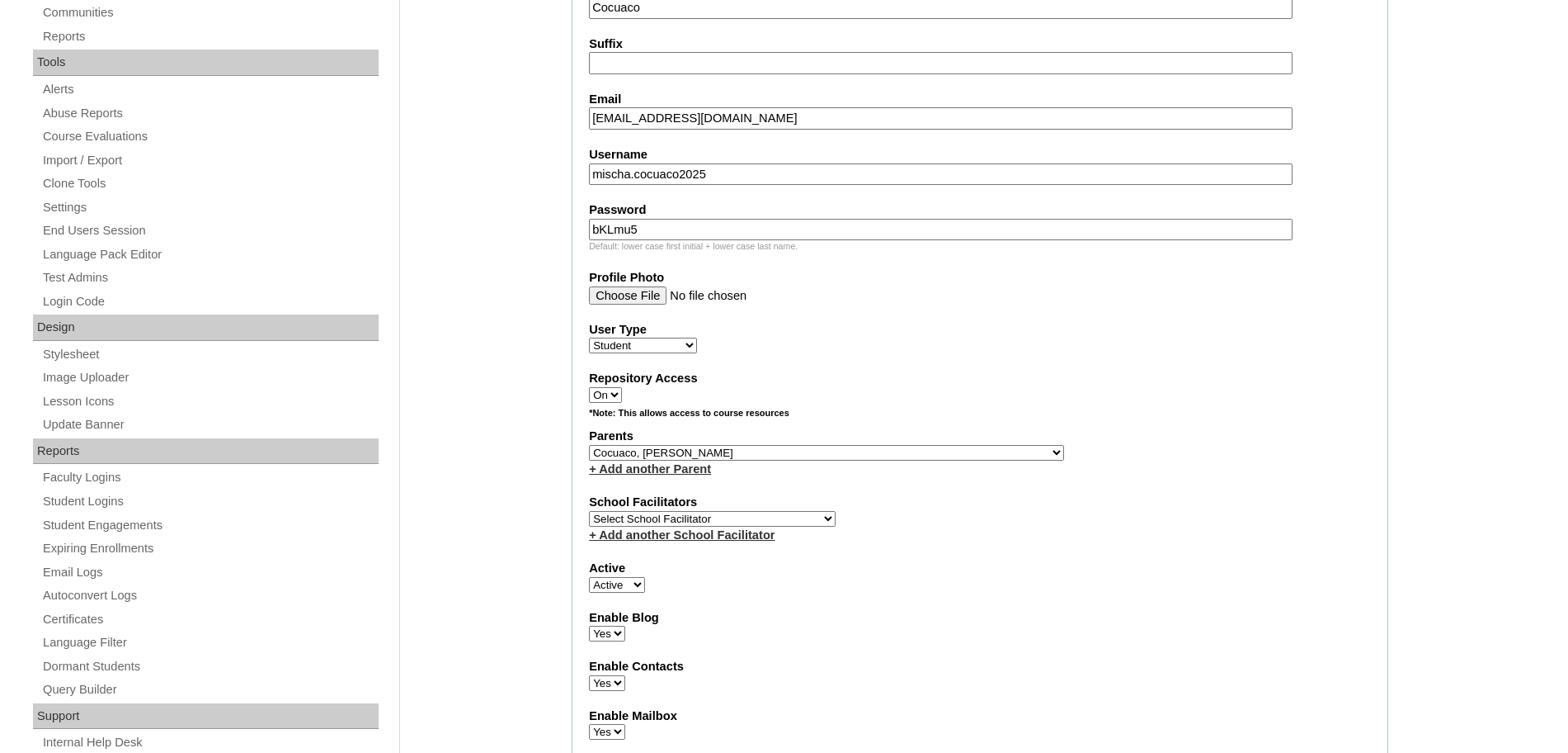
click at [772, 519] on select "Select School Facilitator Norman Añain Ruffa Abadijas Mary Abella Gloryfe Abion…" at bounding box center [712, 519] width 247 height 16
select select "43686"
click at [589, 511] on select "Select School Facilitator Norman Añain Ruffa Abadijas Mary Abella Gloryfe Abion…" at bounding box center [712, 519] width 247 height 16
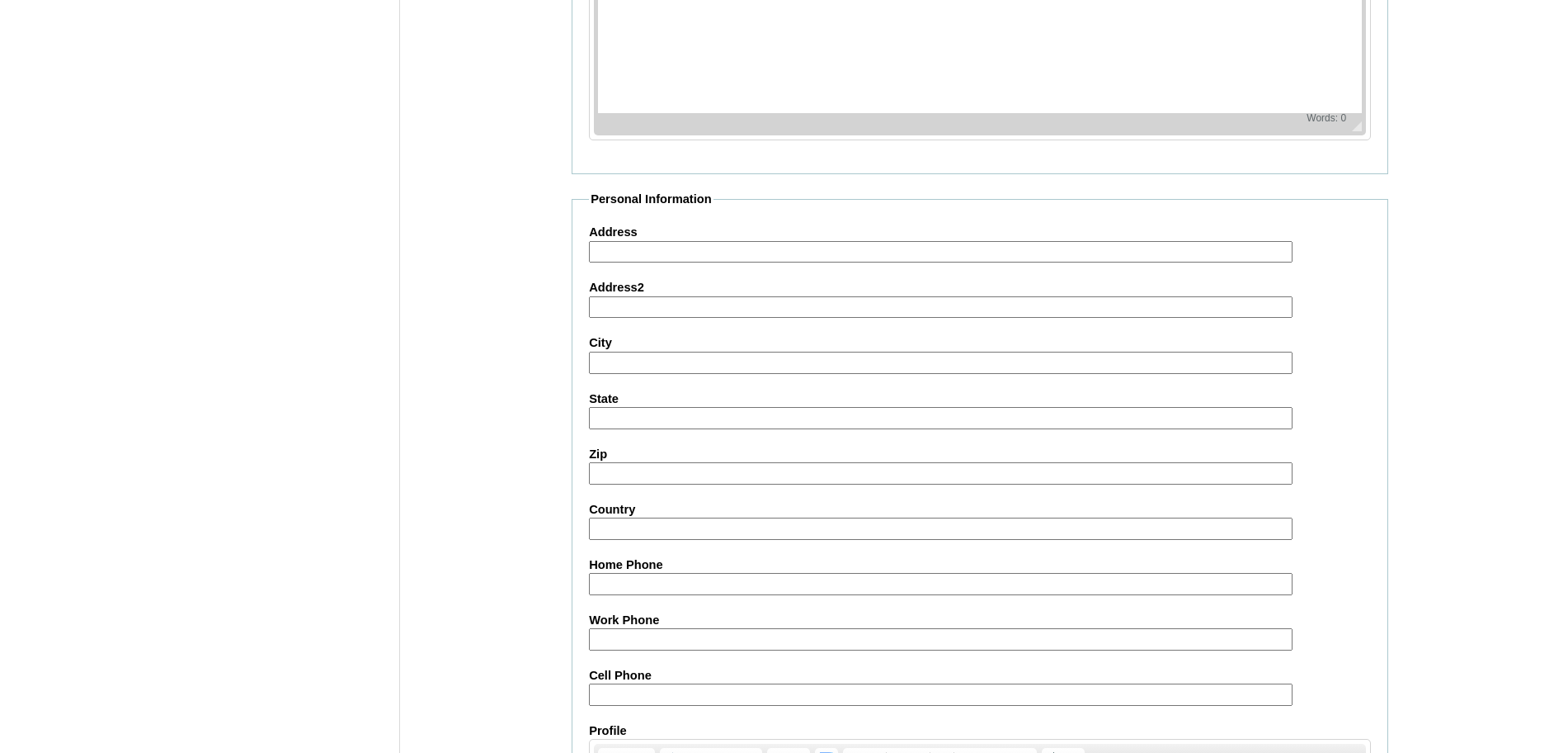
scroll to position [1758, 0]
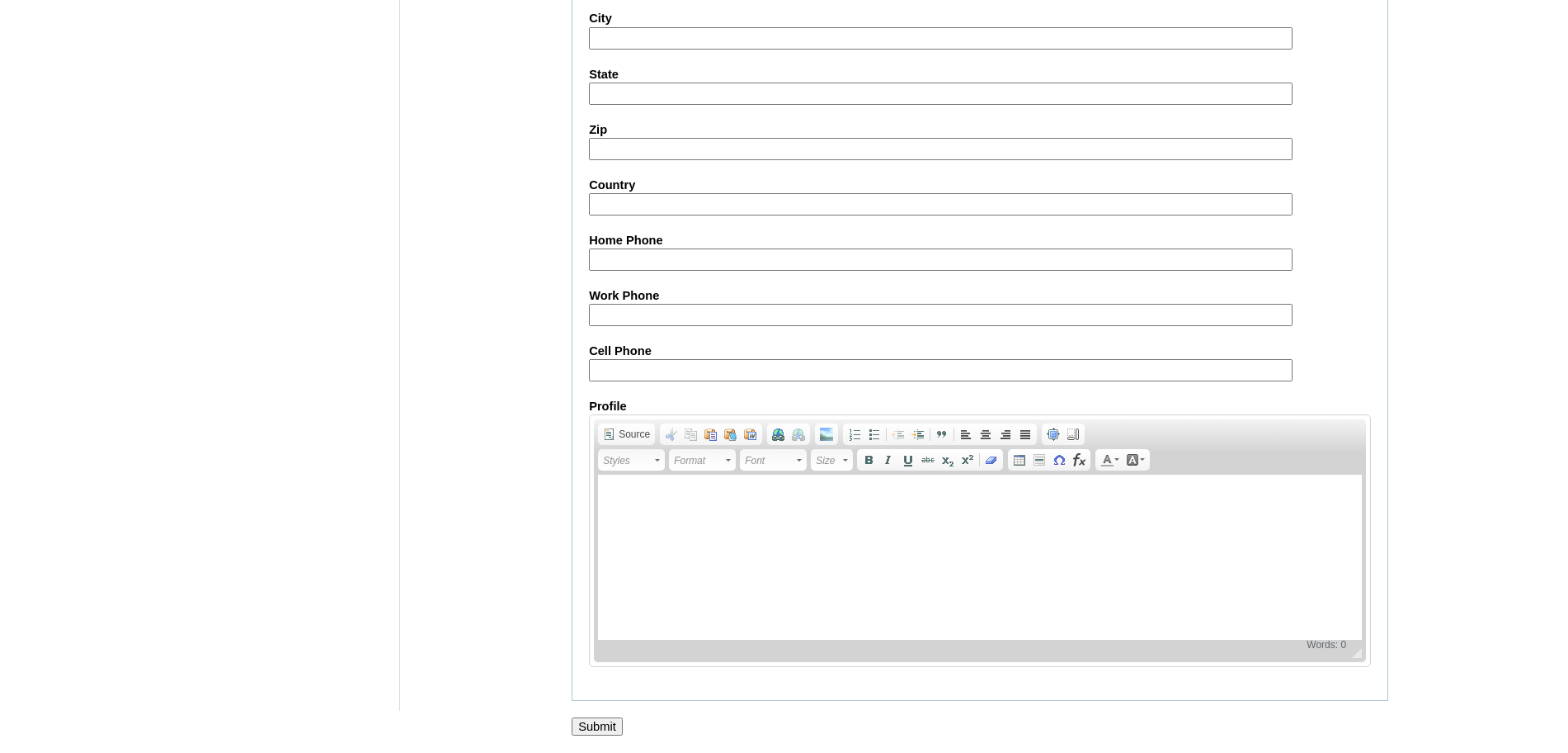
click at [599, 725] on input "Submit" at bounding box center [597, 726] width 51 height 18
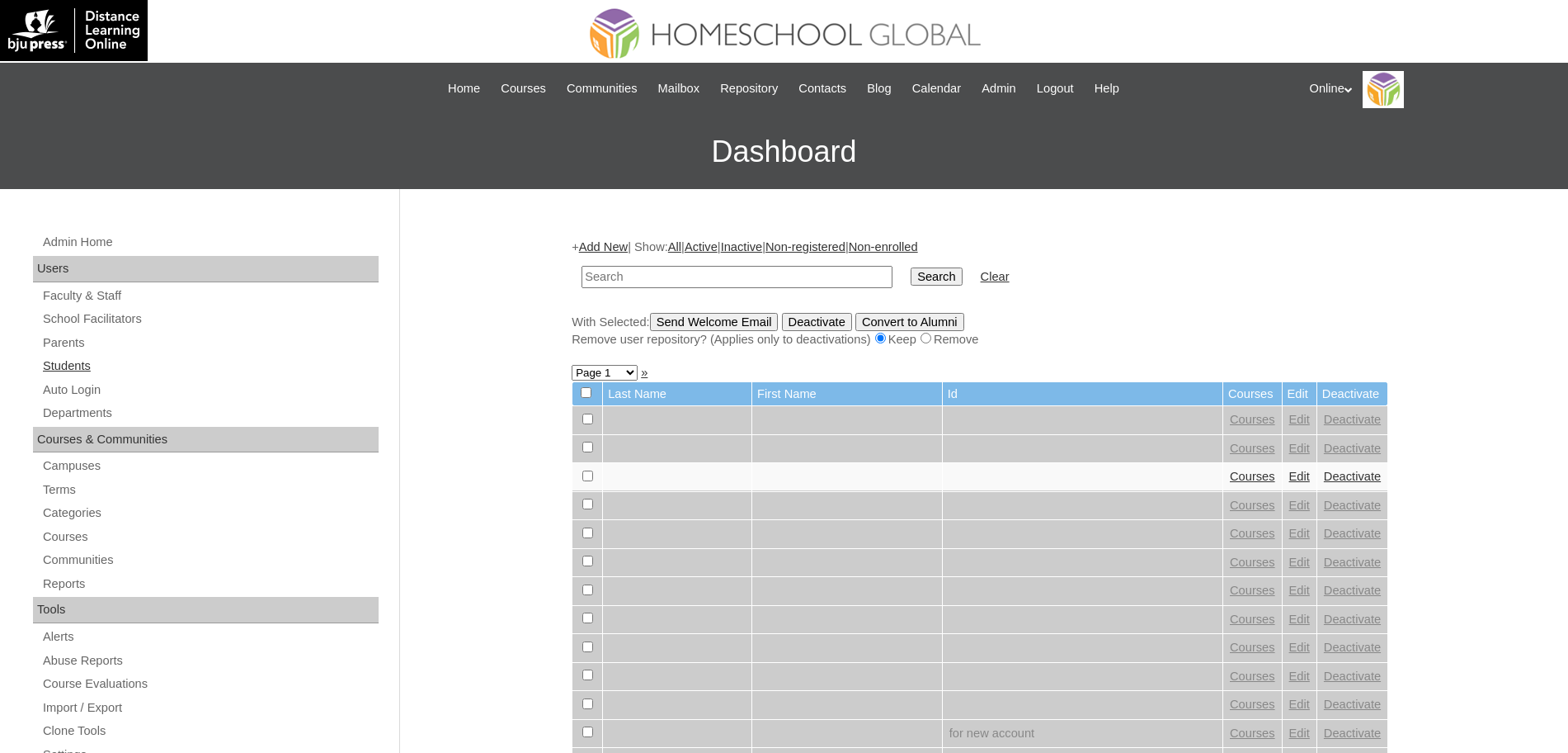
click at [60, 364] on link "Students" at bounding box center [209, 365] width 338 height 20
click at [625, 274] on input "text" at bounding box center [737, 276] width 311 height 22
paste input "HG257OACAD2025"
type input "HG257OACAD2025"
click at [911, 274] on input "Search" at bounding box center [935, 276] width 51 height 18
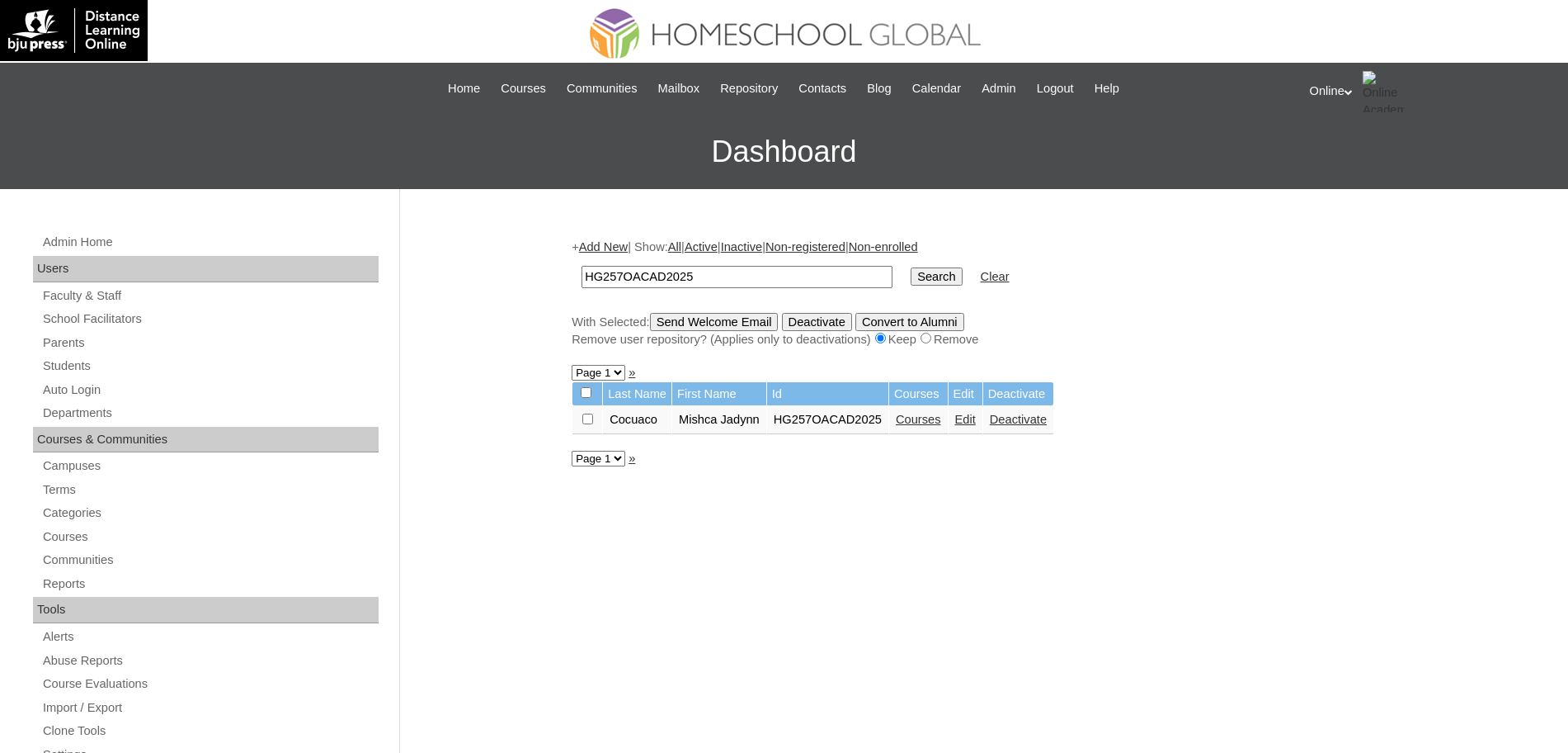
click at [938, 417] on link "Courses" at bounding box center [919, 419] width 45 height 13
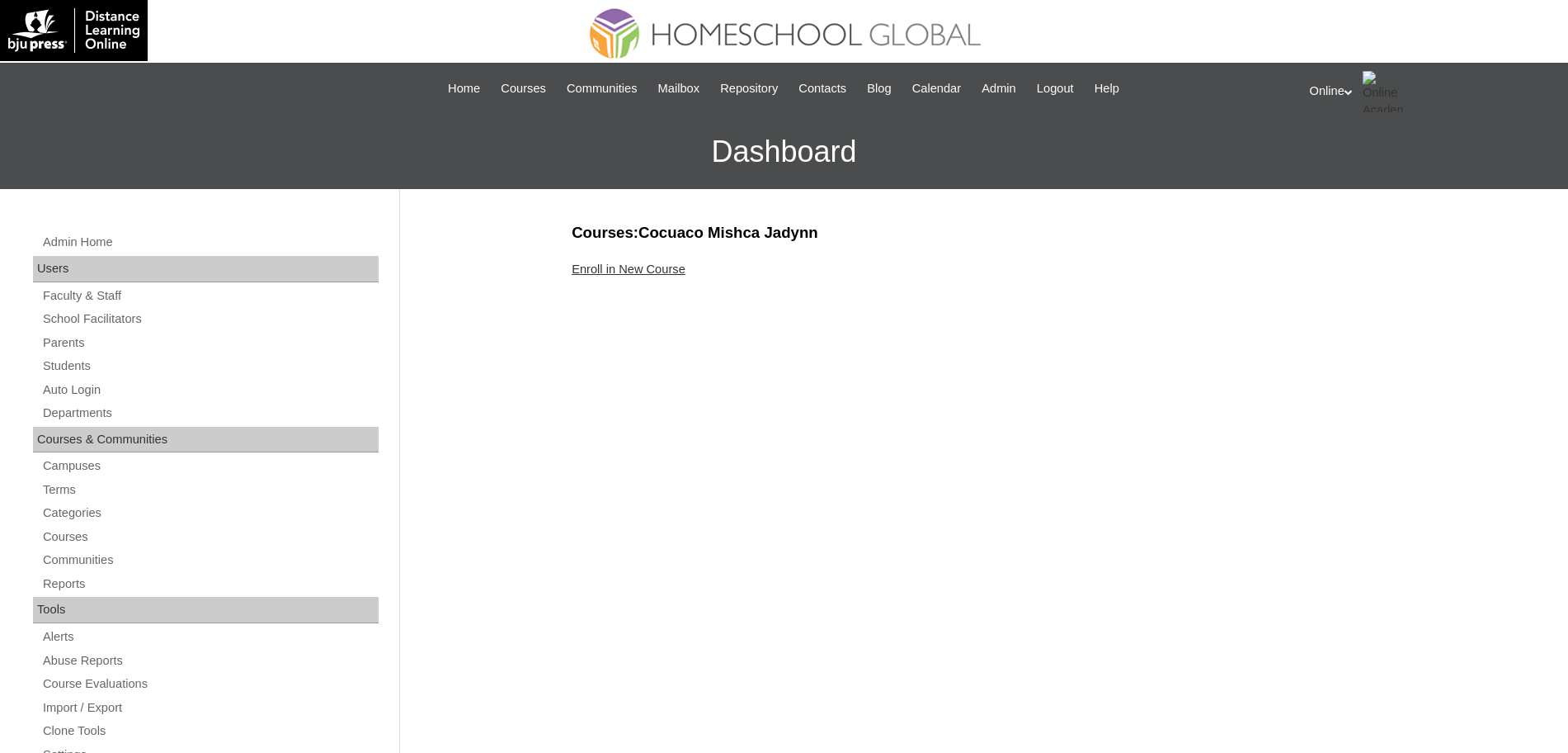
click at [629, 266] on link "Enroll in New Course" at bounding box center [629, 268] width 114 height 13
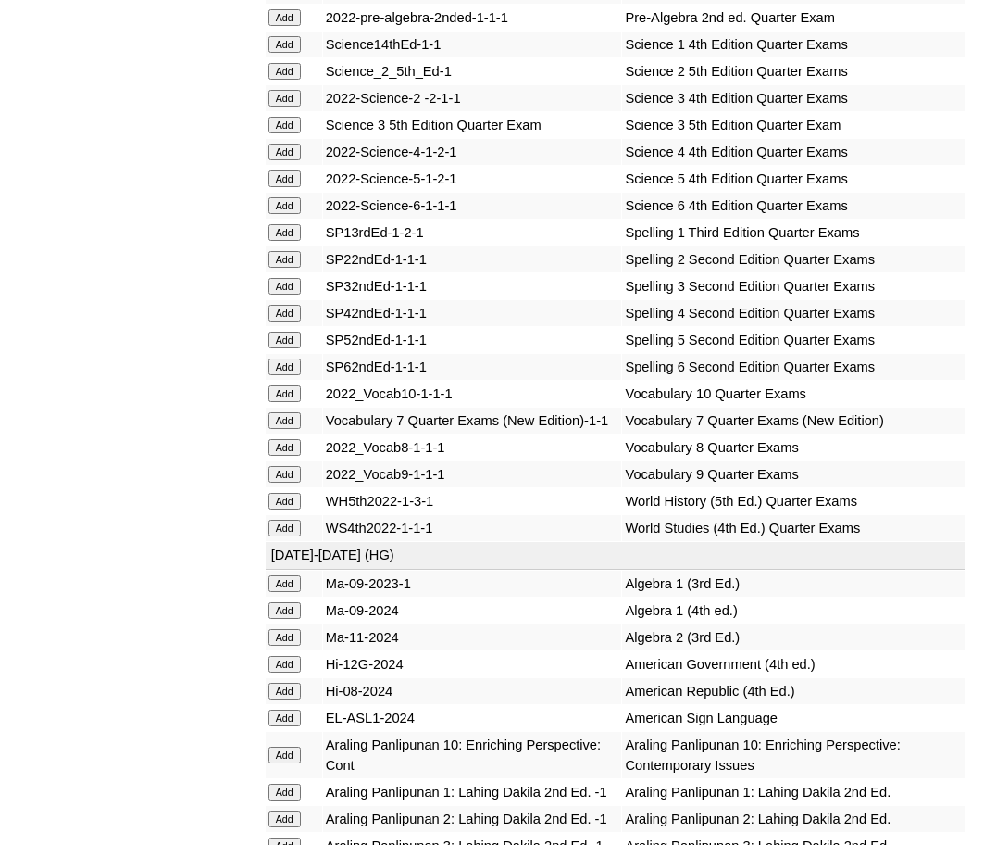
scroll to position [4341, 0]
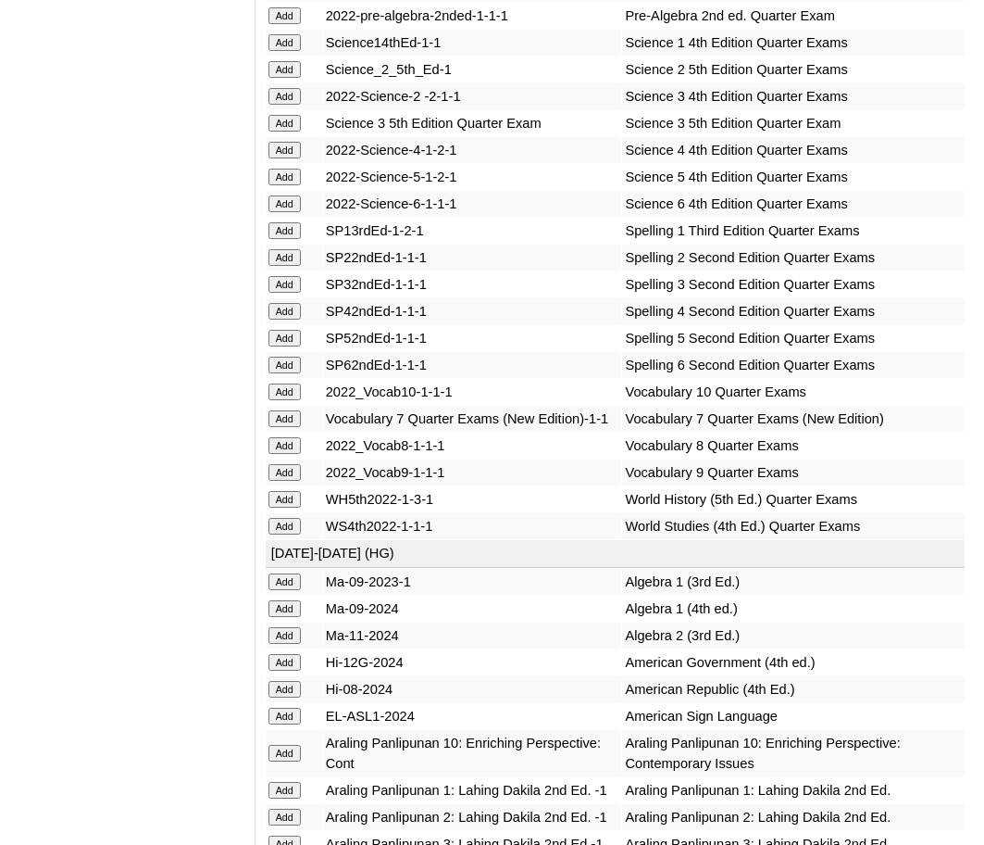
click at [287, 24] on input "Add" at bounding box center [285, 15] width 32 height 17
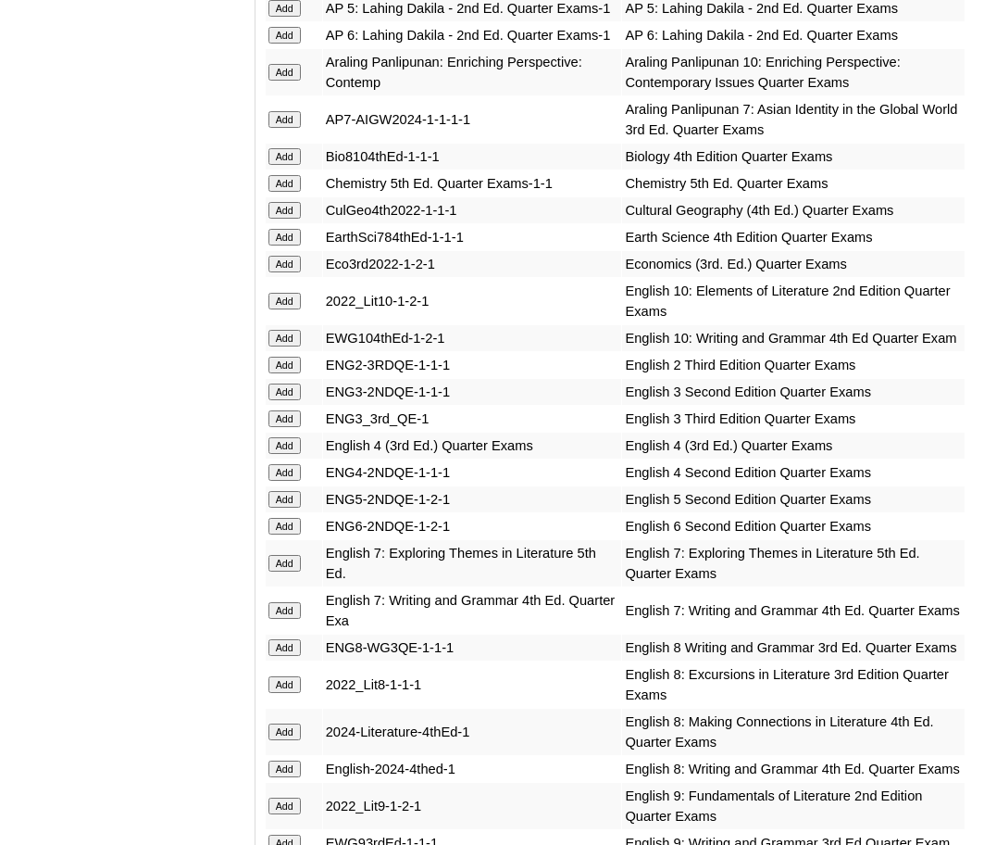
scroll to position [2152, 0]
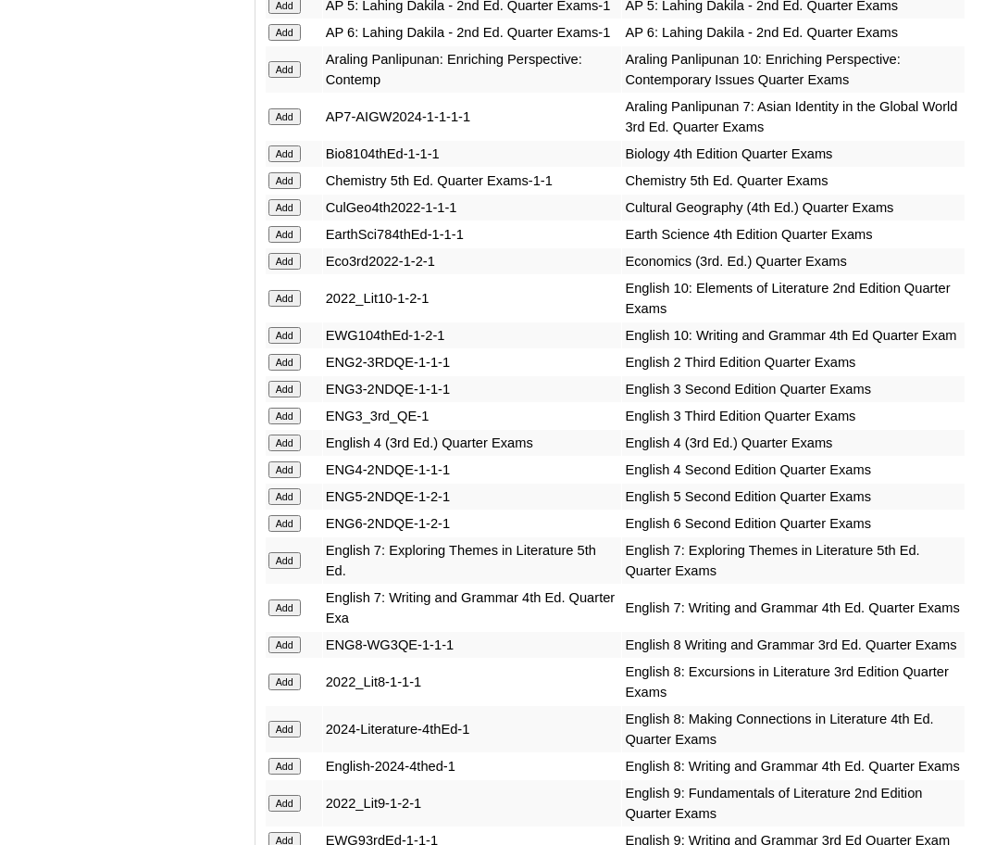
click at [294, 243] on input "Add" at bounding box center [285, 234] width 32 height 17
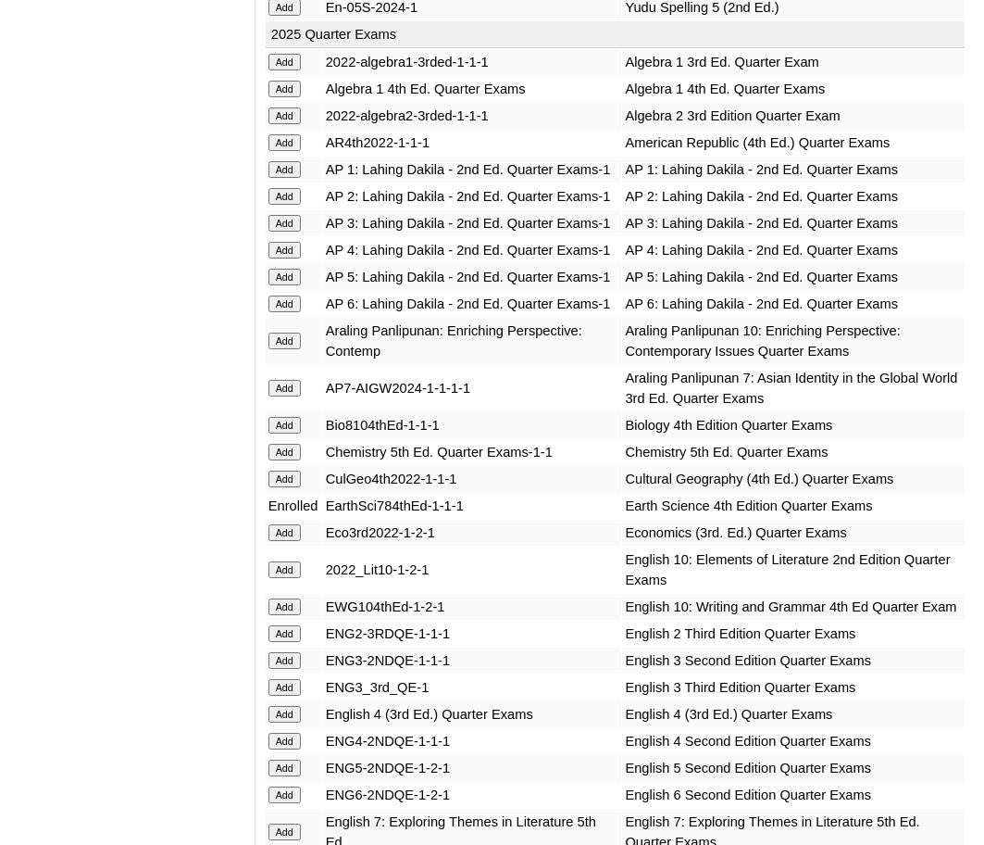
scroll to position [1883, 0]
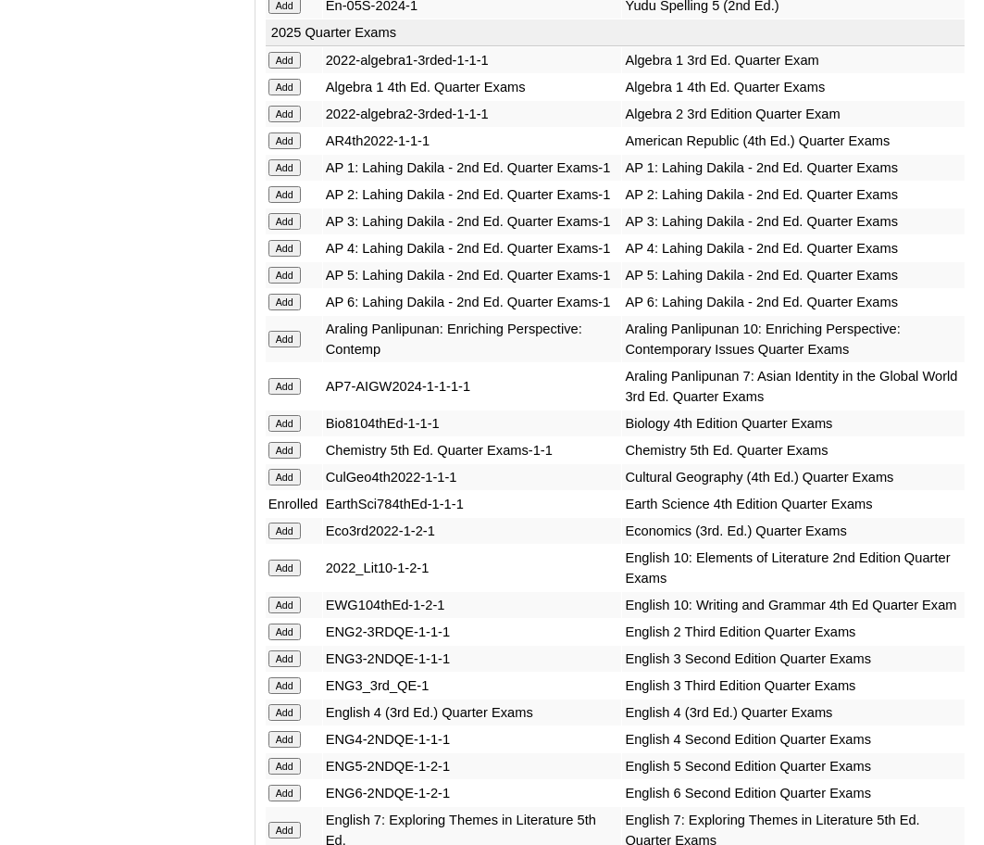
click at [291, 132] on input "Add" at bounding box center [285, 140] width 32 height 17
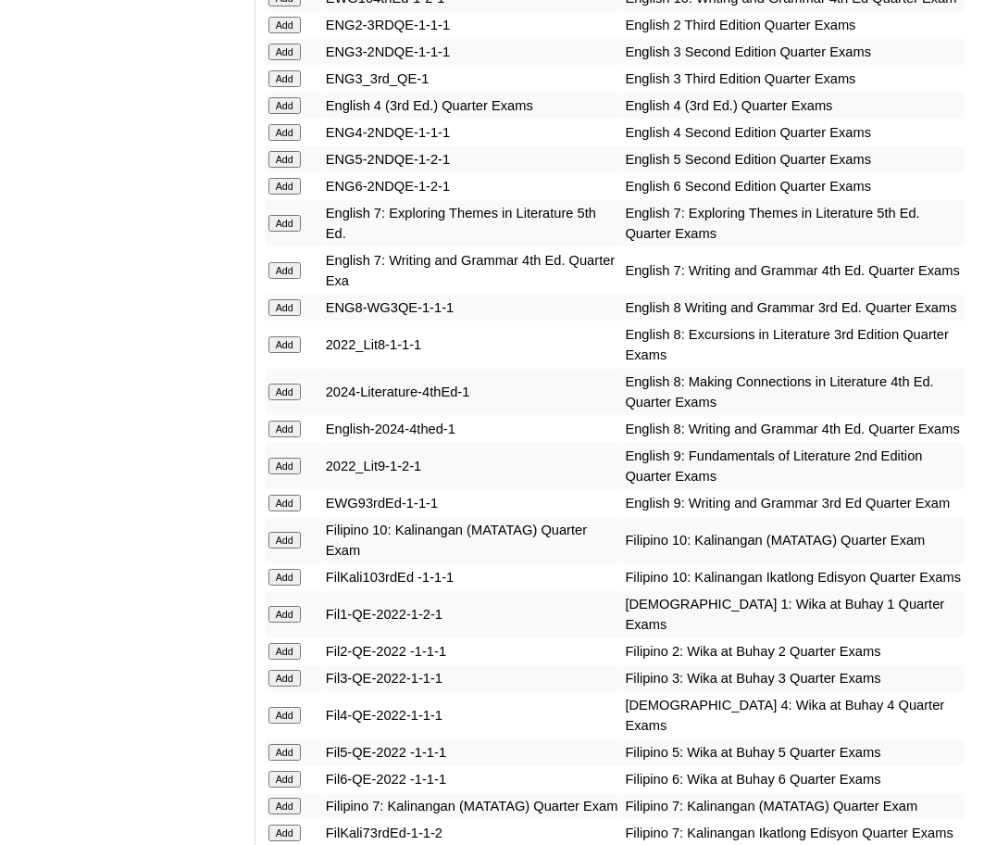
scroll to position [2490, 0]
click at [282, 436] on input "Add" at bounding box center [285, 427] width 32 height 17
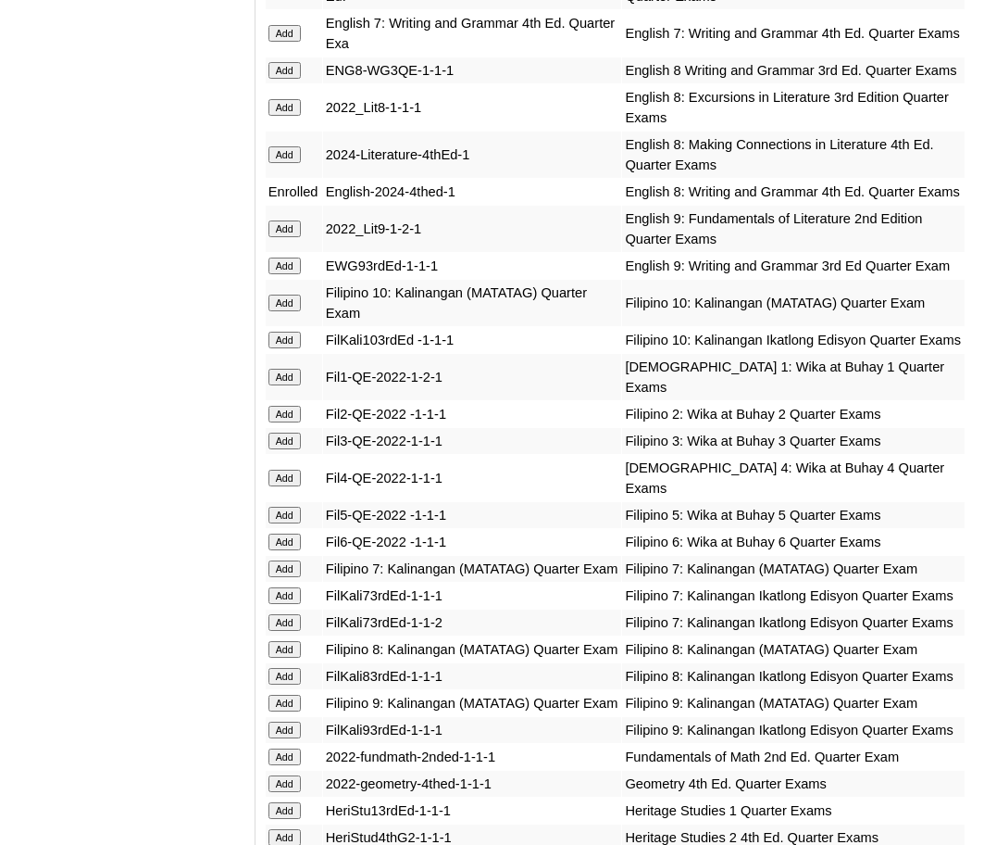
scroll to position [2725, 0]
click at [284, 164] on input "Add" at bounding box center [285, 155] width 32 height 17
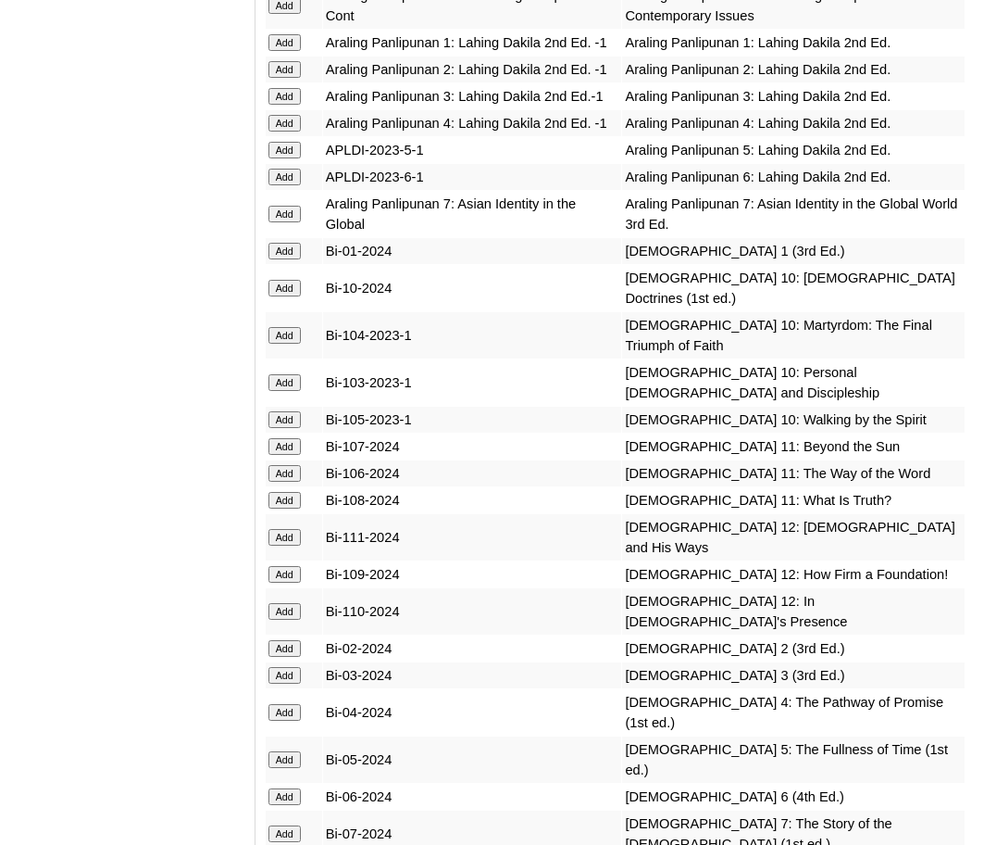
scroll to position [5090, 0]
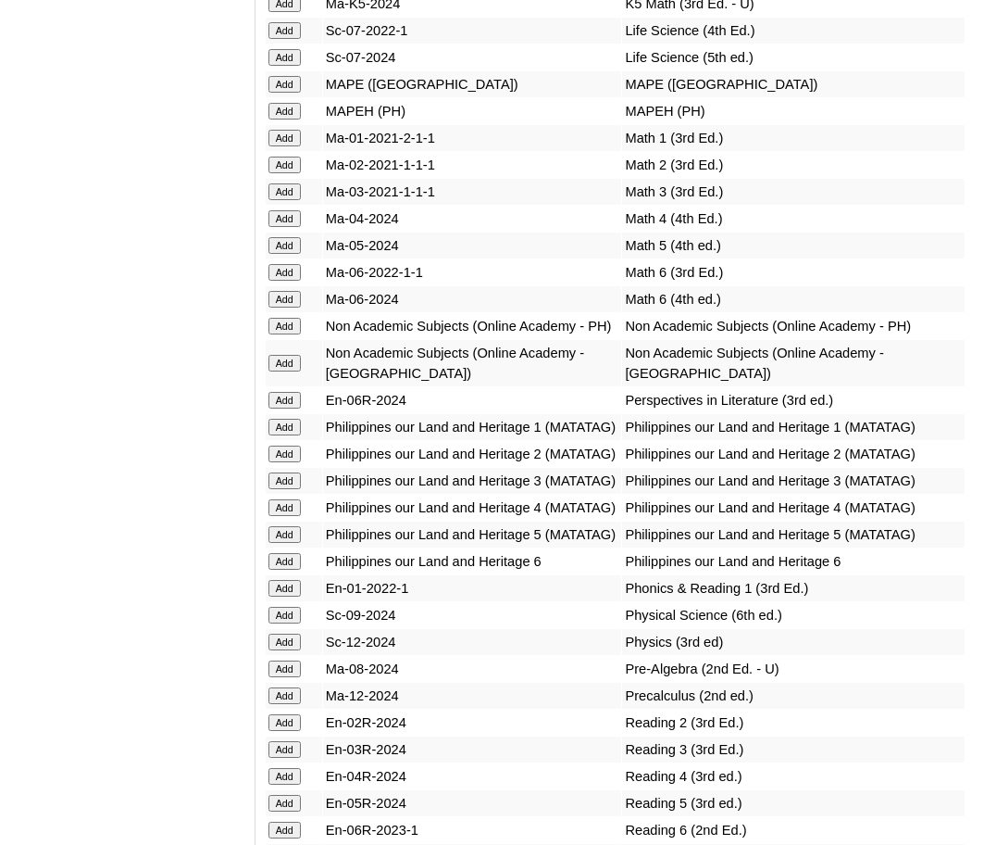
scroll to position [7659, 0]
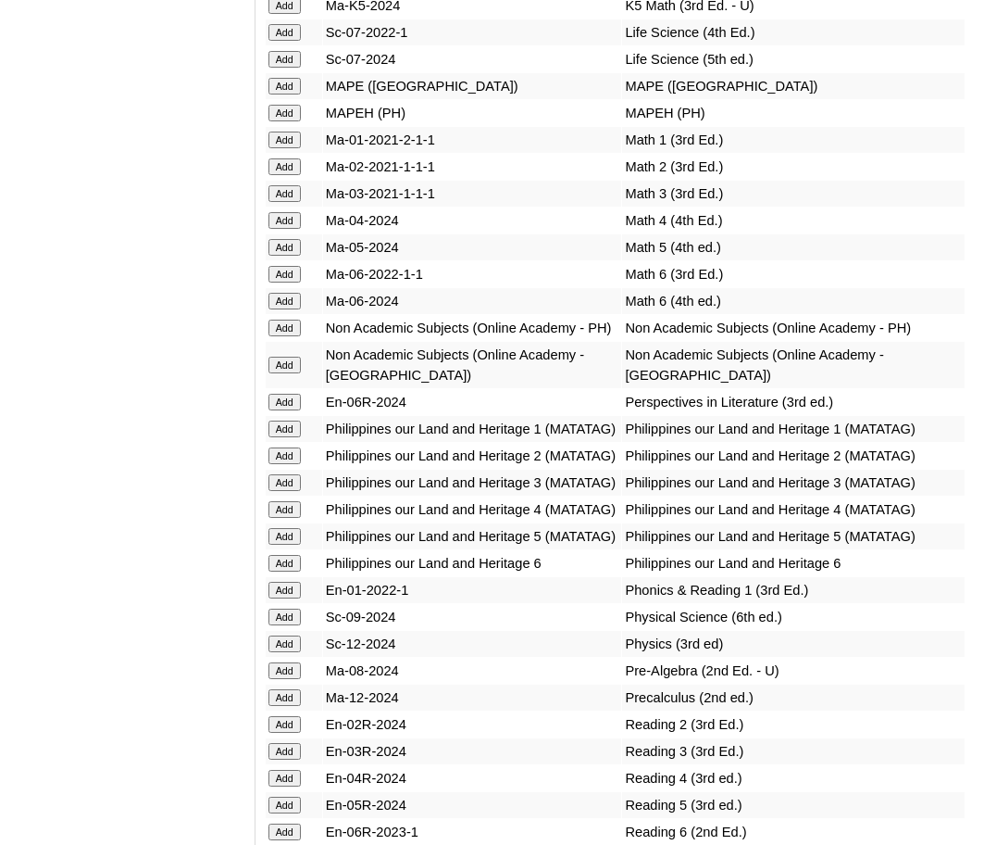
click at [297, 373] on input "Add" at bounding box center [285, 365] width 32 height 17
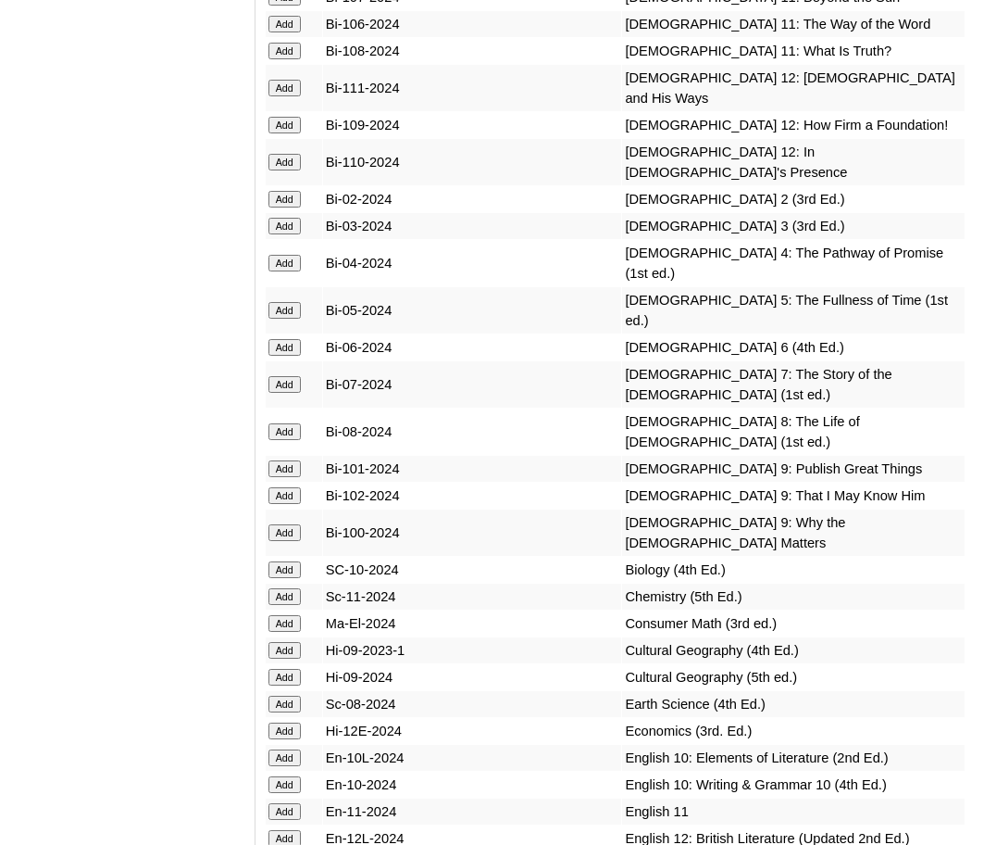
scroll to position [5559, 0]
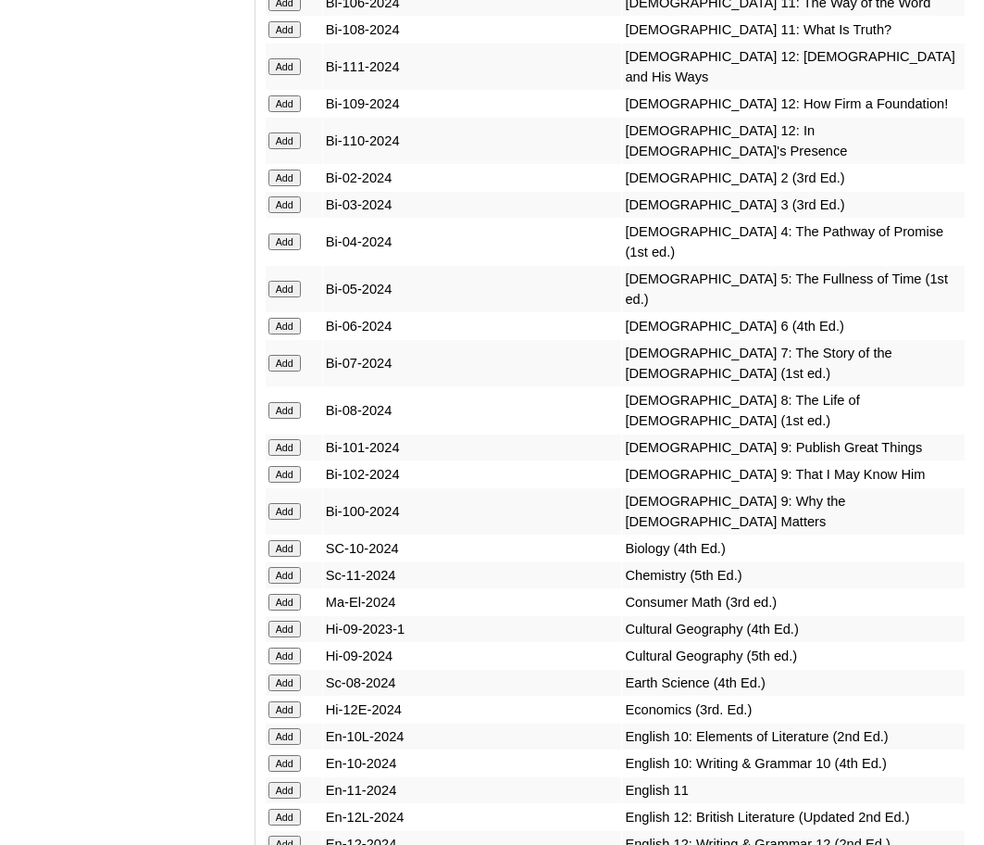
click at [284, 419] on input "Add" at bounding box center [285, 410] width 32 height 17
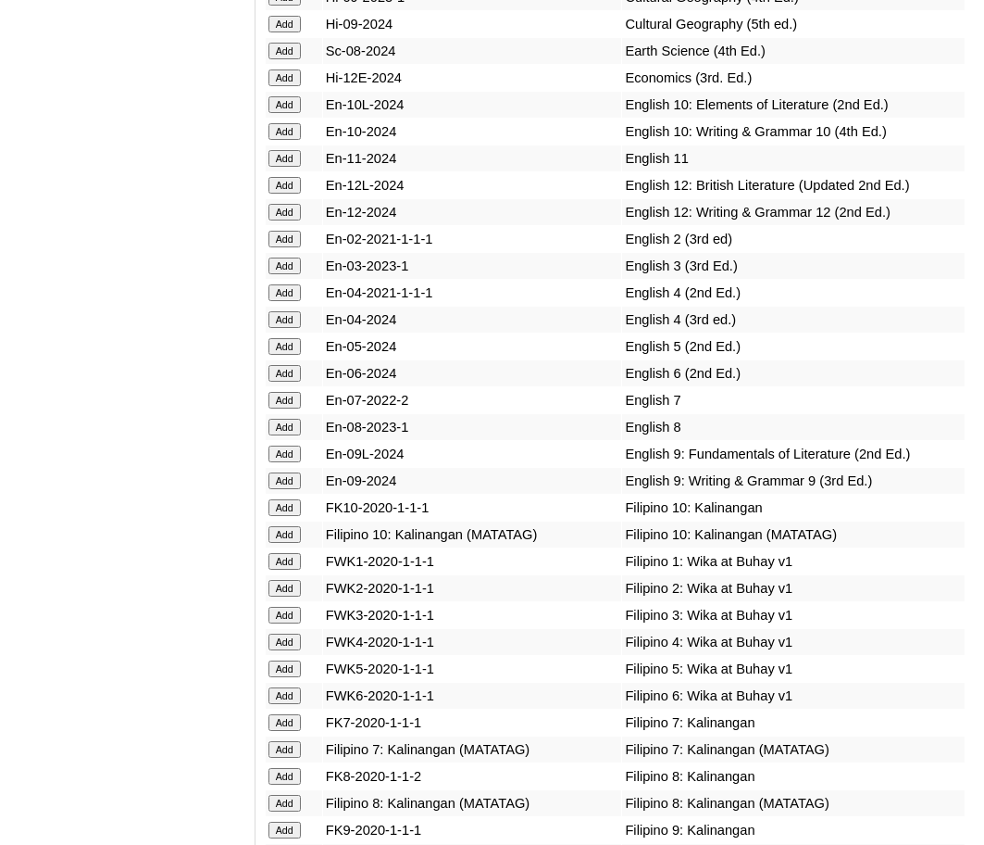
scroll to position [6203, 0]
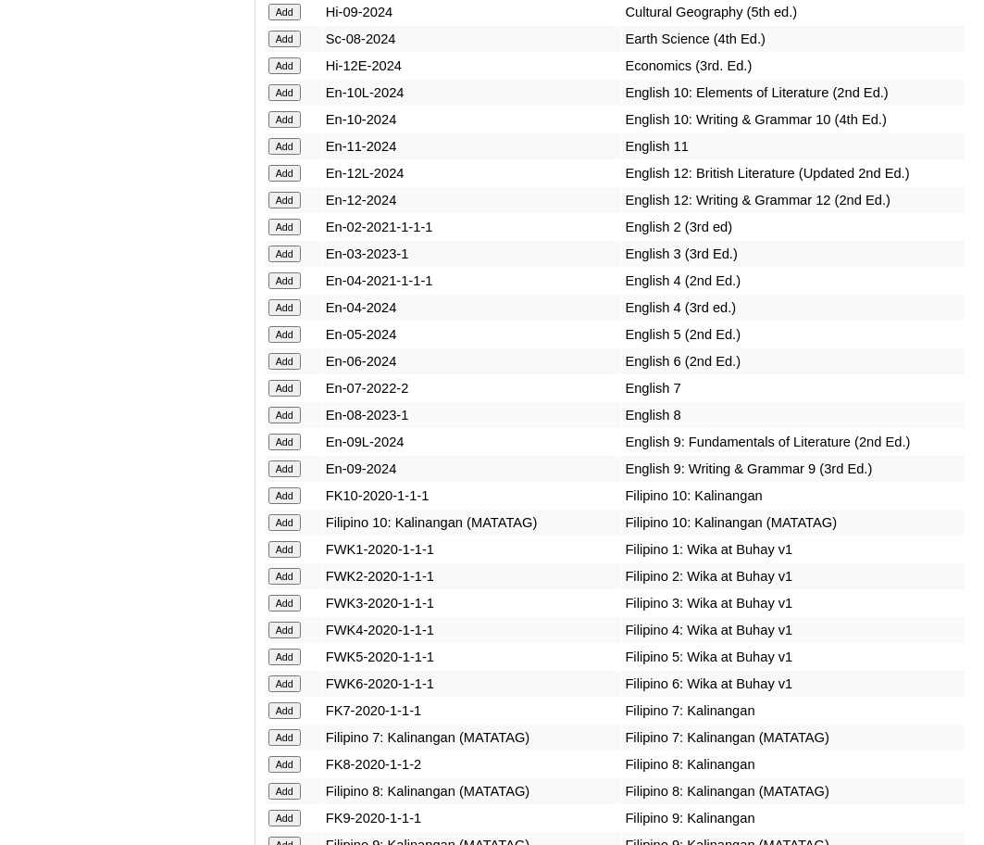
click at [297, 423] on input "Add" at bounding box center [285, 415] width 32 height 17
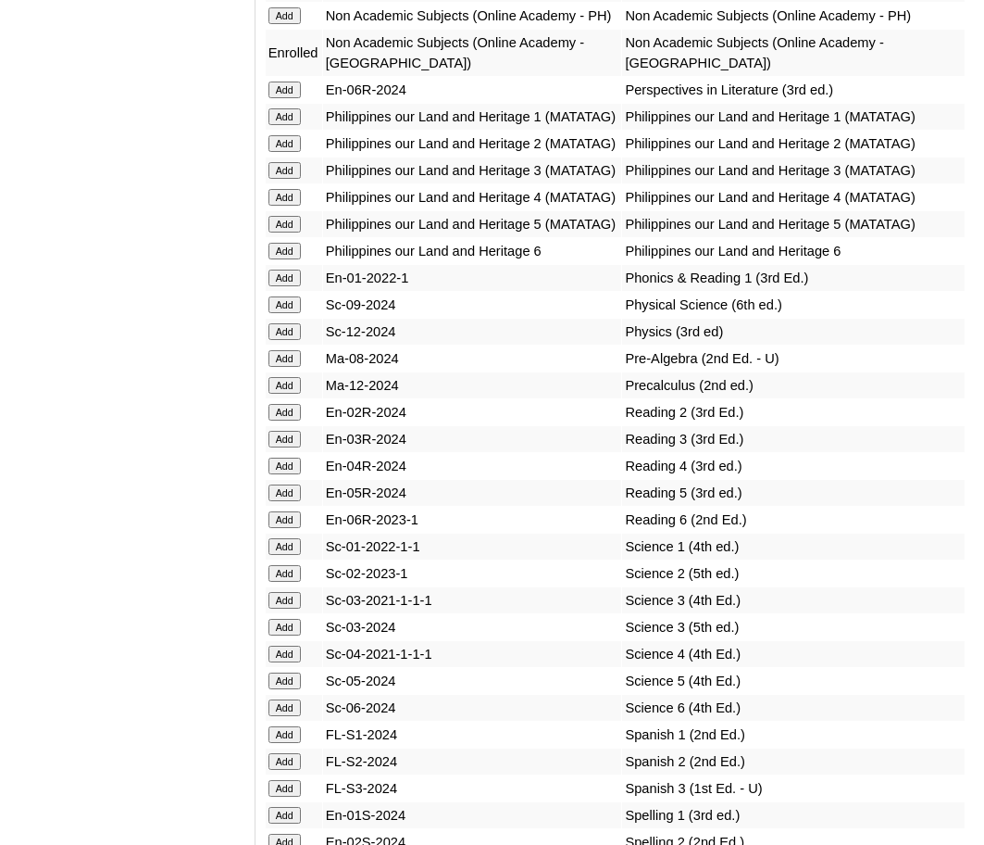
scroll to position [7972, 0]
click at [289, 366] on input "Add" at bounding box center [285, 357] width 32 height 17
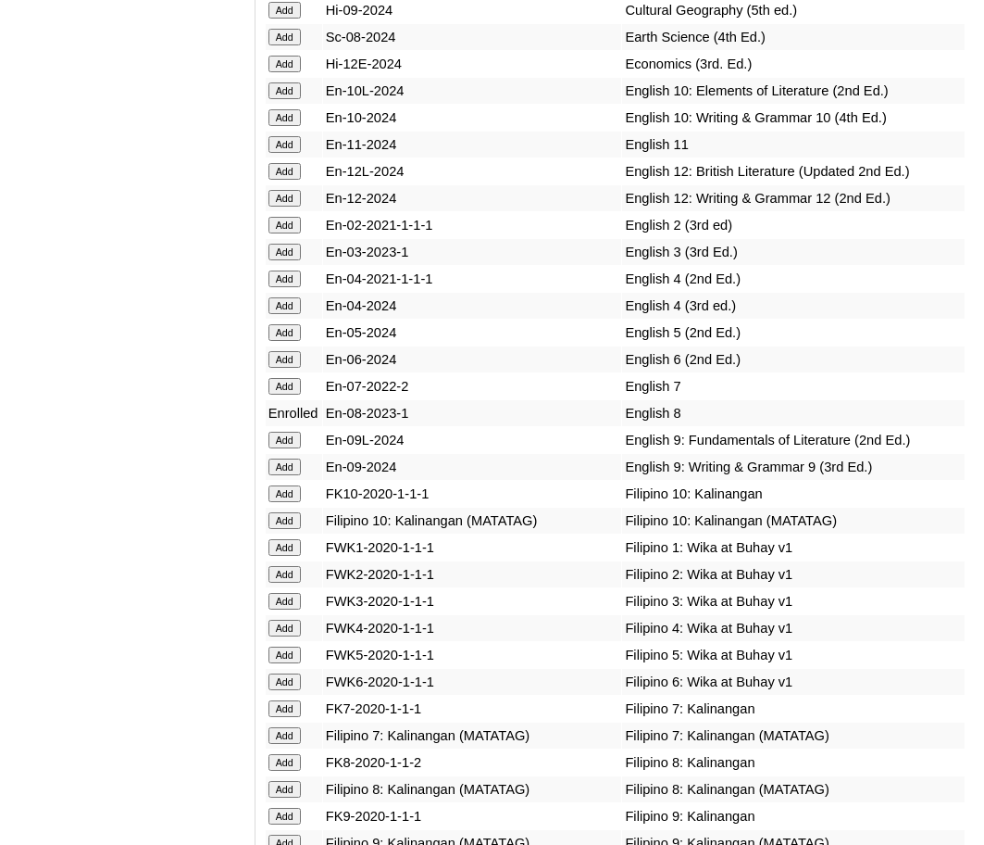
scroll to position [6204, 0]
click at [296, 46] on input "Add" at bounding box center [285, 38] width 32 height 17
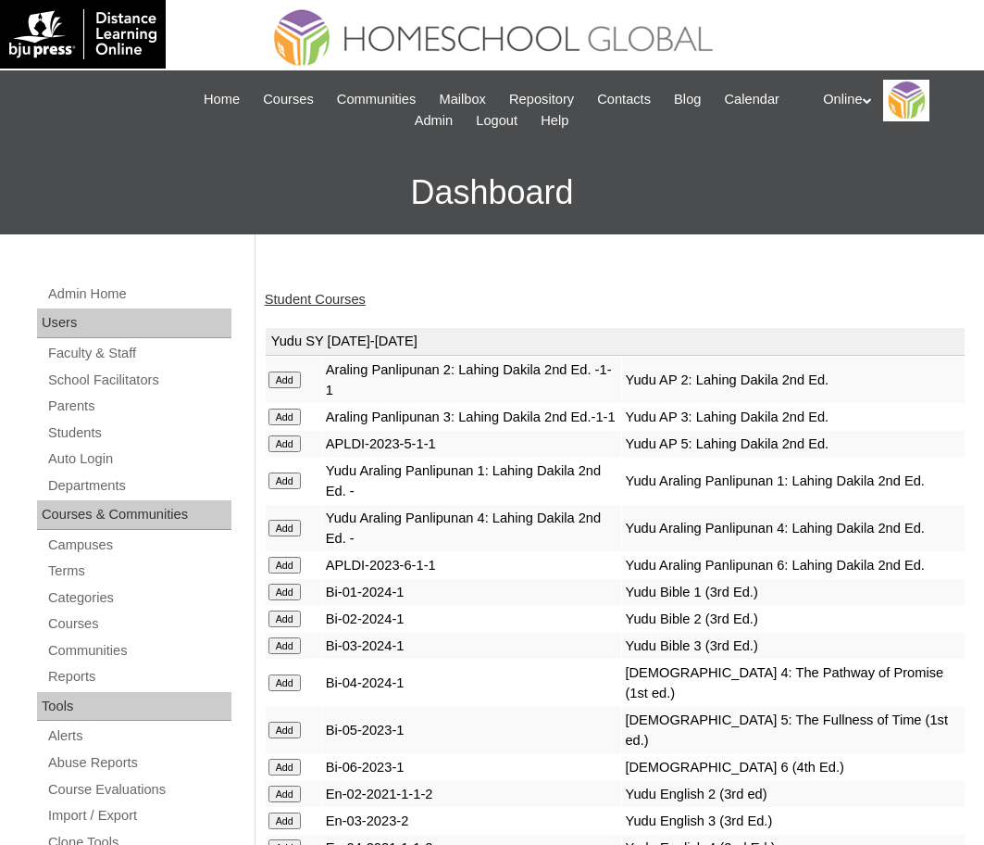
click at [334, 298] on link "Student Courses" at bounding box center [315, 299] width 101 height 15
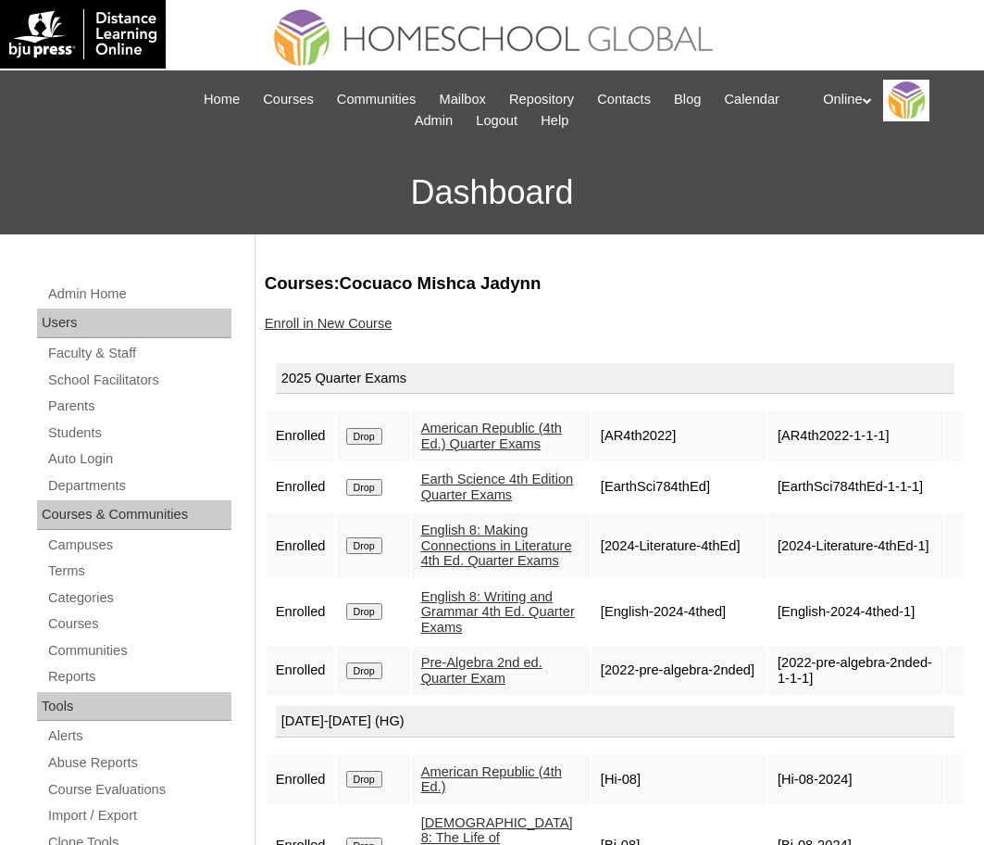
click at [336, 319] on link "Enroll in New Course" at bounding box center [329, 323] width 128 height 15
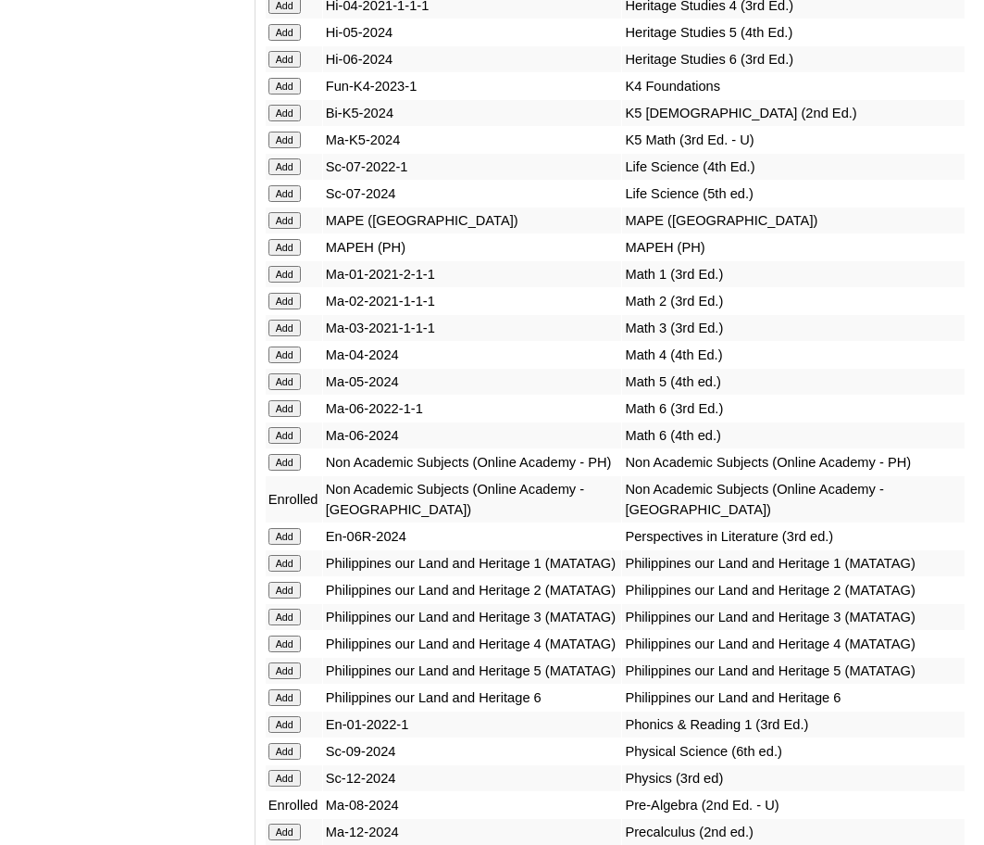
scroll to position [7528, 0]
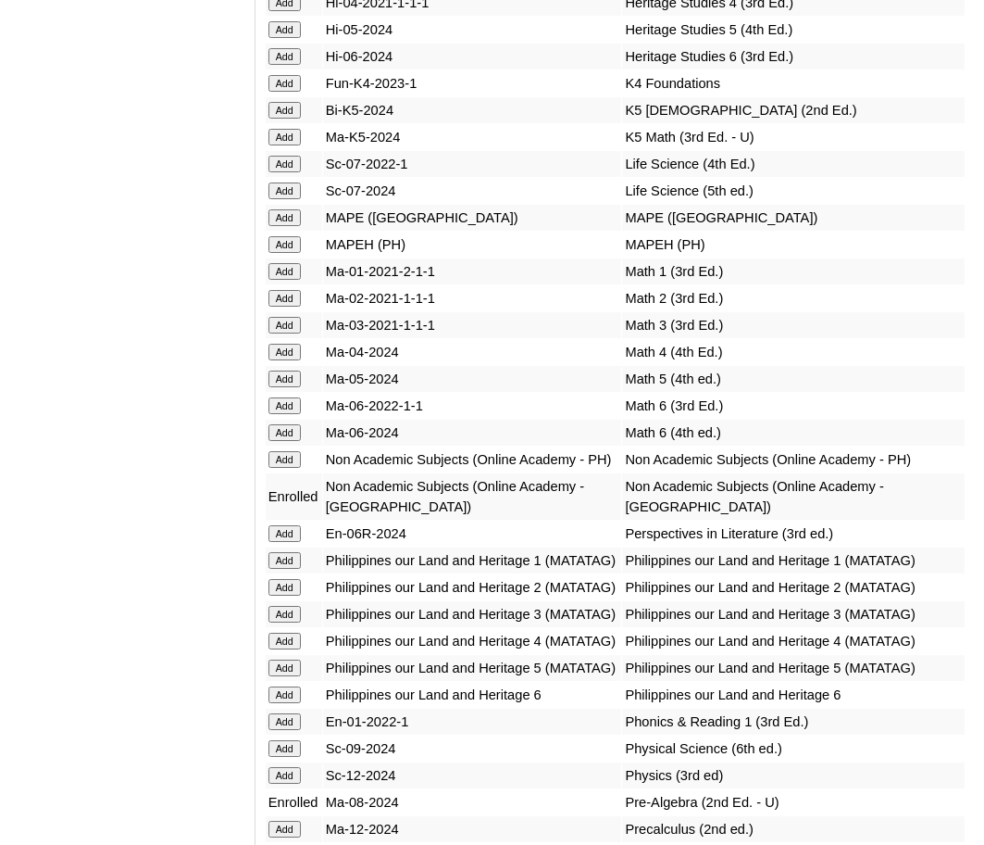
click at [289, 226] on input "Add" at bounding box center [285, 217] width 32 height 17
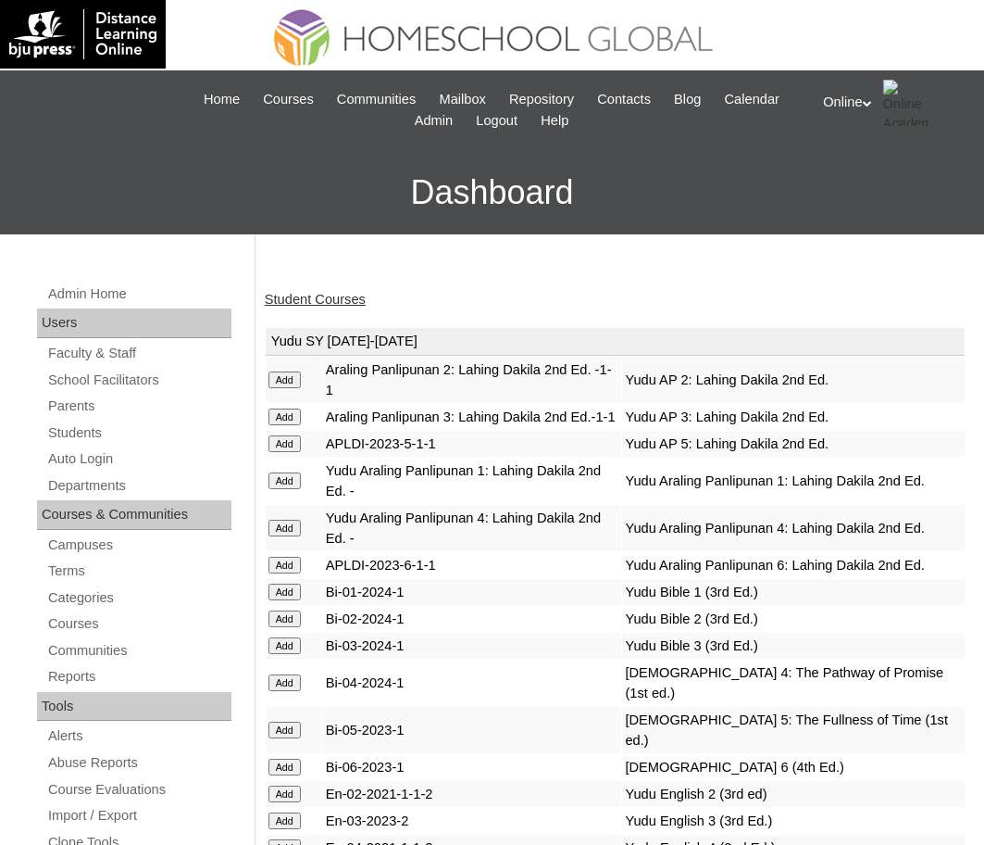
click at [314, 294] on link "Student Courses" at bounding box center [315, 299] width 101 height 15
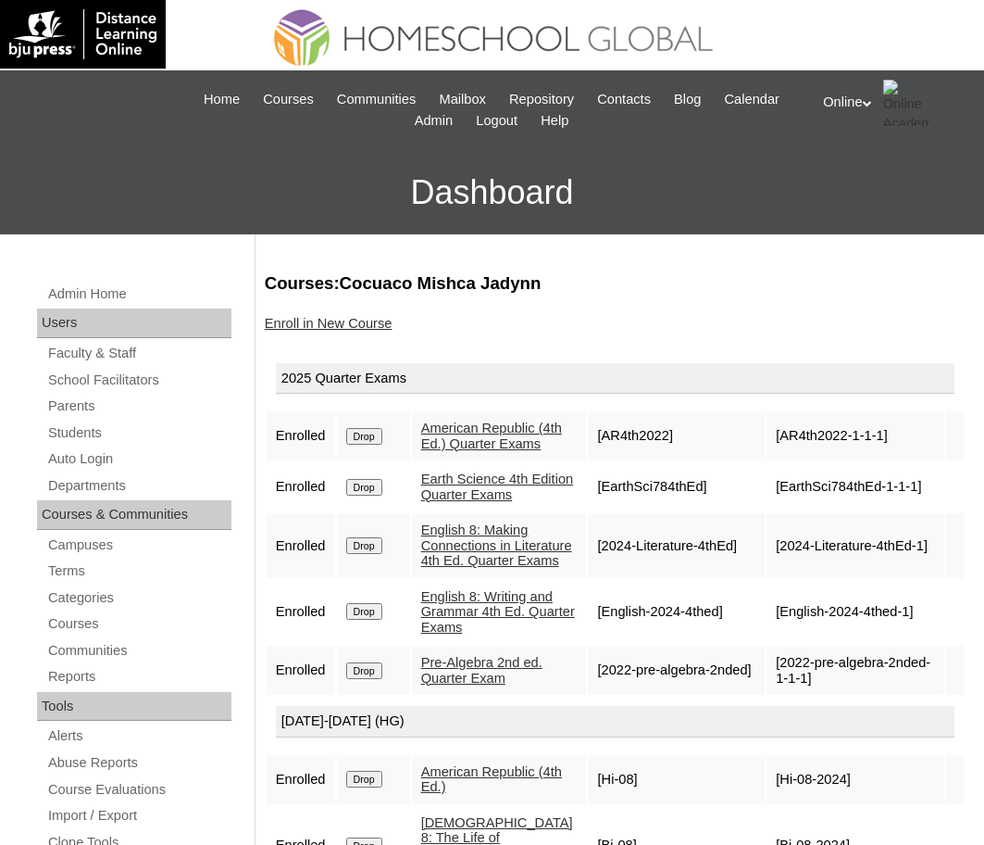
click at [862, 96] on div "Online My Profile My Settings Logout" at bounding box center [894, 103] width 143 height 46
click at [862, 176] on span "Logout" at bounding box center [856, 174] width 37 height 14
